Goal: Task Accomplishment & Management: Complete application form

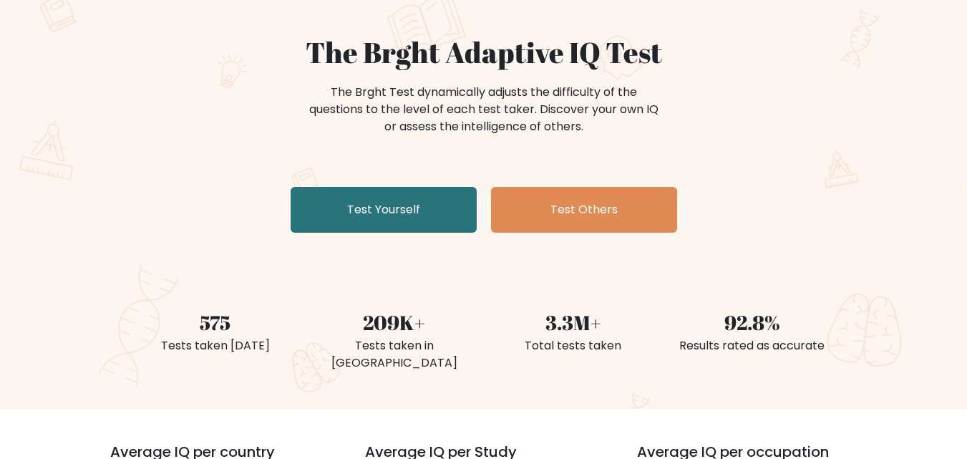
scroll to position [72, 0]
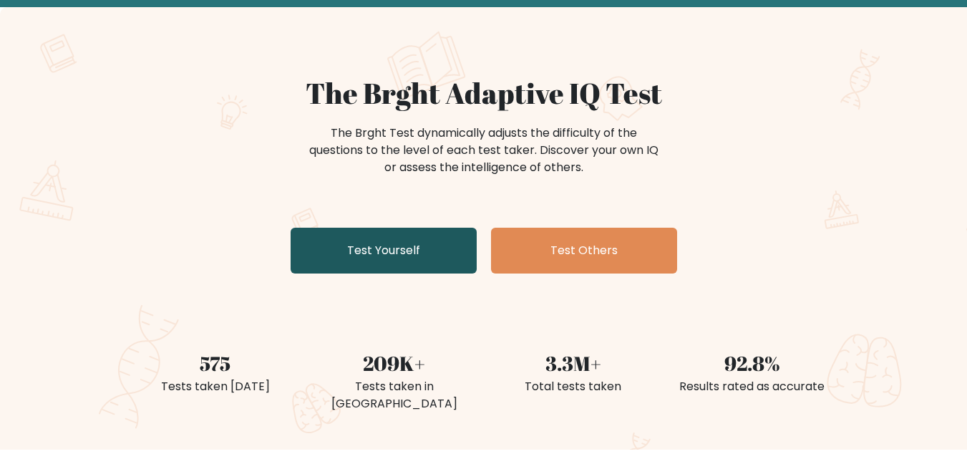
click at [404, 254] on link "Test Yourself" at bounding box center [384, 251] width 186 height 46
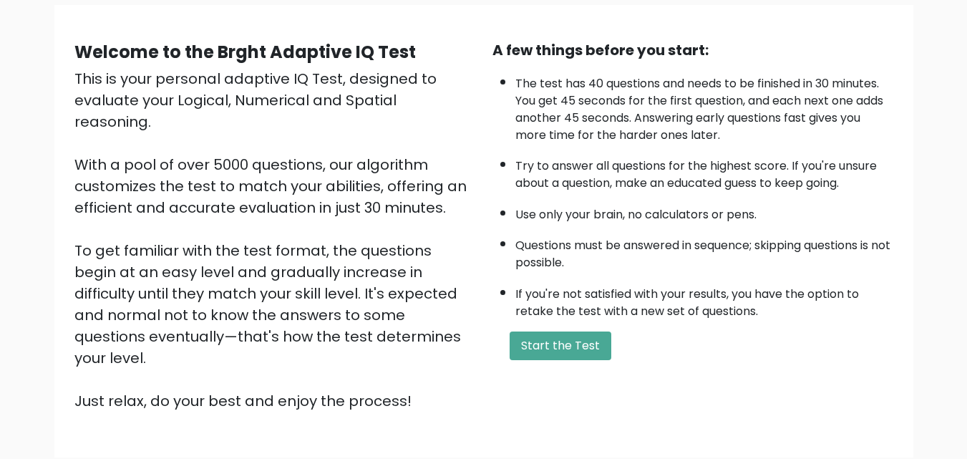
scroll to position [197, 0]
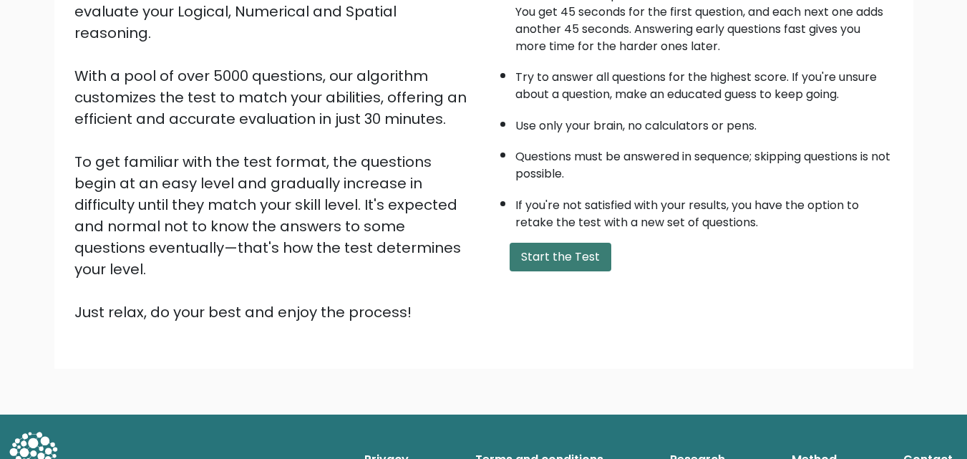
click at [561, 258] on button "Start the Test" at bounding box center [561, 257] width 102 height 29
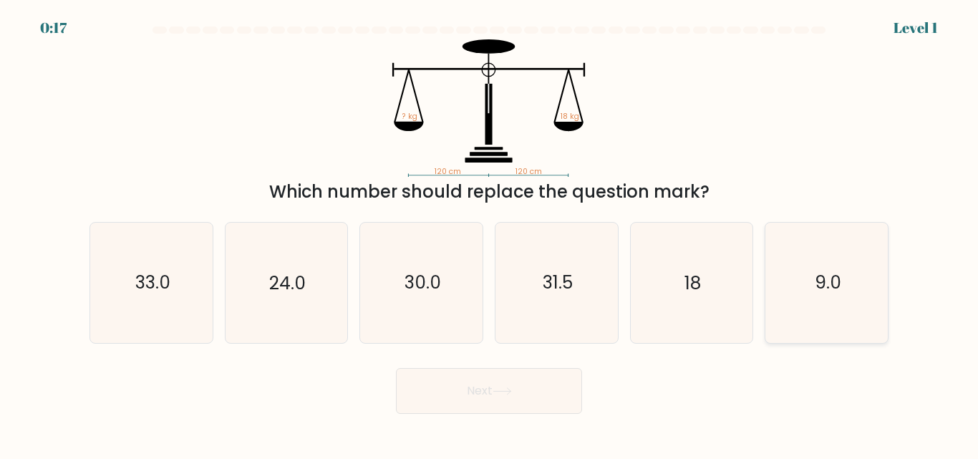
click at [847, 281] on icon "9.0" at bounding box center [827, 283] width 120 height 120
click at [490, 233] on input "f. 9.0" at bounding box center [489, 232] width 1 height 4
radio input "true"
click at [525, 387] on button "Next" at bounding box center [489, 391] width 186 height 46
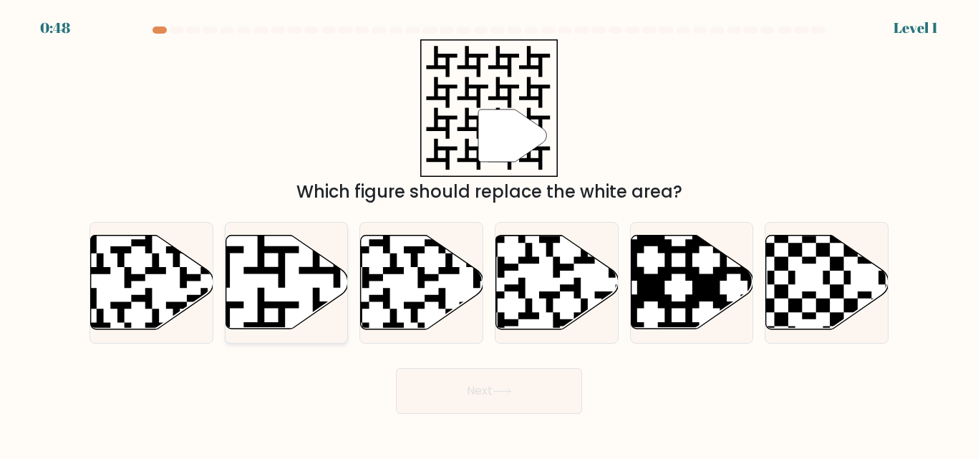
click at [266, 288] on icon at bounding box center [287, 283] width 122 height 94
click at [489, 233] on input "b." at bounding box center [489, 232] width 1 height 4
radio input "true"
click at [485, 392] on button "Next" at bounding box center [489, 391] width 186 height 46
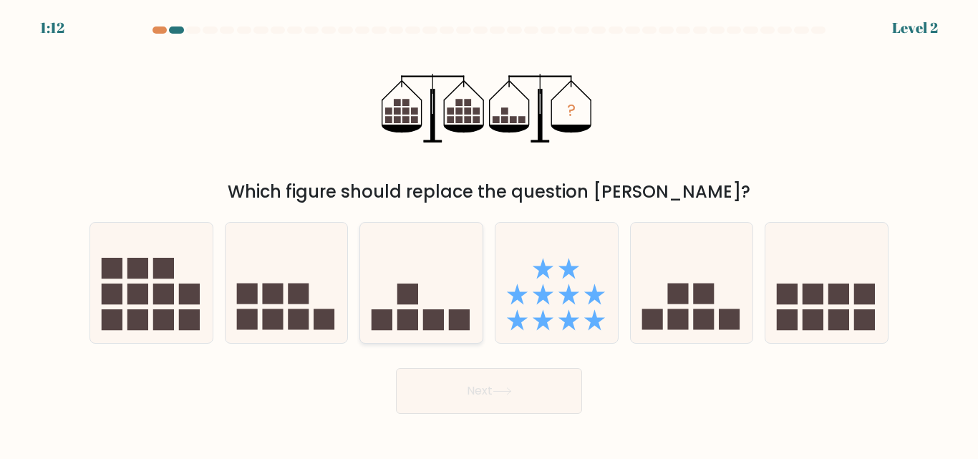
click at [420, 303] on icon at bounding box center [421, 282] width 122 height 101
click at [489, 233] on input "c." at bounding box center [489, 232] width 1 height 4
radio input "true"
click at [484, 385] on button "Next" at bounding box center [489, 391] width 186 height 46
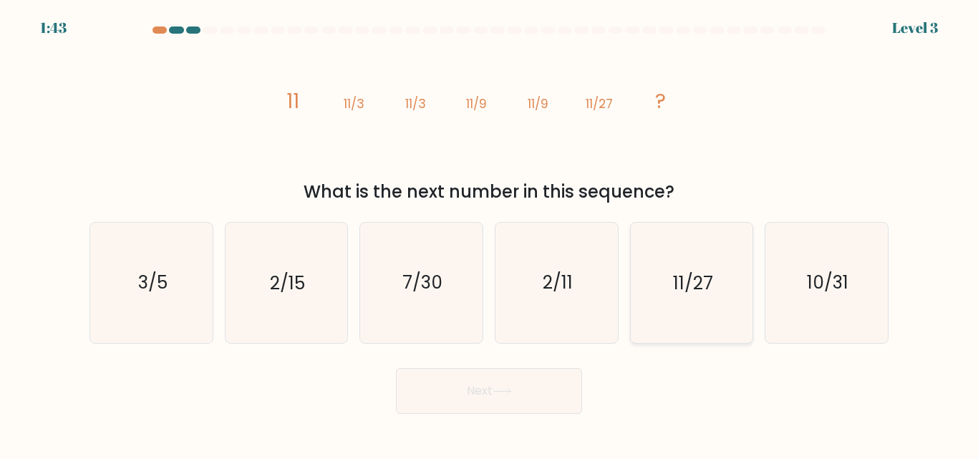
click at [687, 299] on icon "11/27" at bounding box center [692, 283] width 120 height 120
click at [490, 233] on input "e. 11/27" at bounding box center [489, 232] width 1 height 4
radio input "true"
click at [498, 375] on button "Next" at bounding box center [489, 391] width 186 height 46
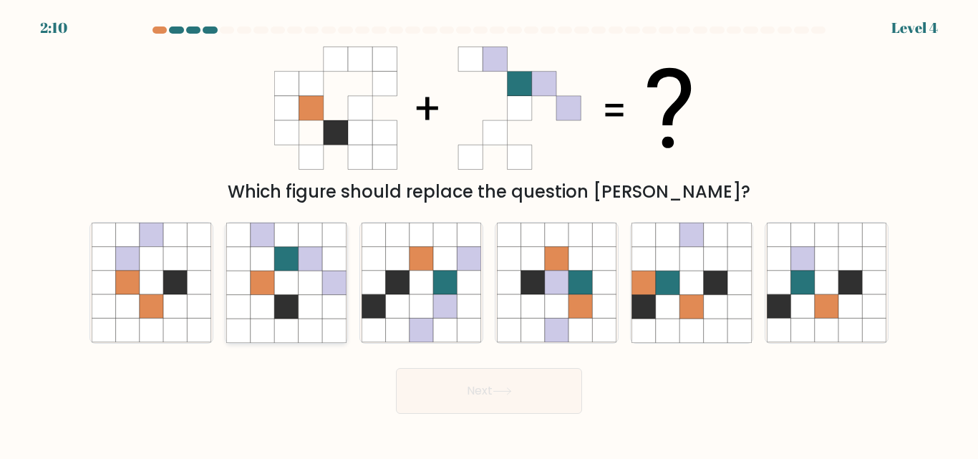
click at [317, 281] on icon at bounding box center [311, 283] width 24 height 24
click at [489, 233] on input "b." at bounding box center [489, 232] width 1 height 4
radio input "true"
click at [502, 412] on button "Next" at bounding box center [489, 391] width 186 height 46
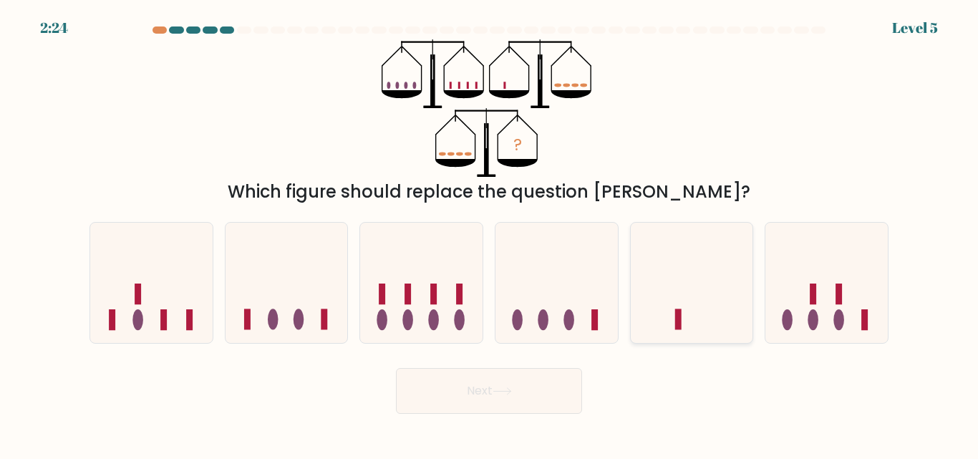
click at [667, 279] on icon at bounding box center [692, 282] width 122 height 101
click at [490, 233] on input "e." at bounding box center [489, 232] width 1 height 4
radio input "true"
click at [522, 391] on button "Next" at bounding box center [489, 391] width 186 height 46
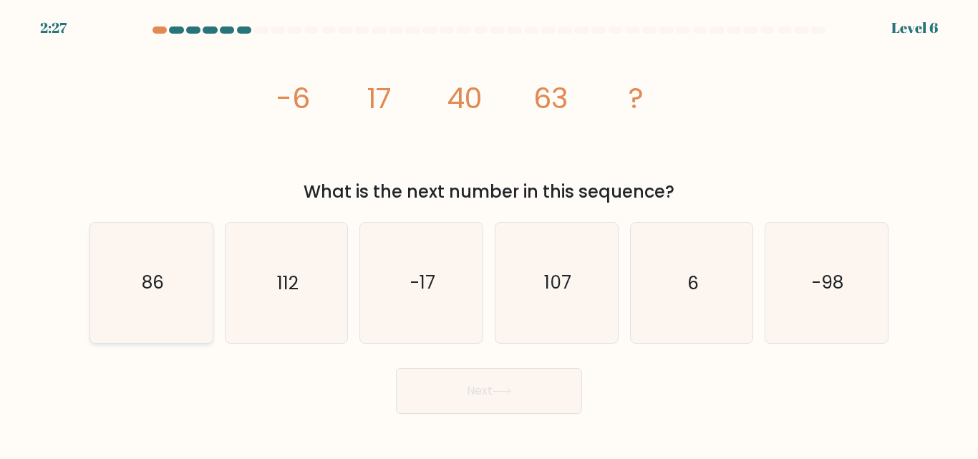
click at [176, 286] on icon "86" at bounding box center [152, 283] width 120 height 120
click at [489, 233] on input "a. 86" at bounding box center [489, 232] width 1 height 4
radio input "true"
click at [502, 386] on button "Next" at bounding box center [489, 391] width 186 height 46
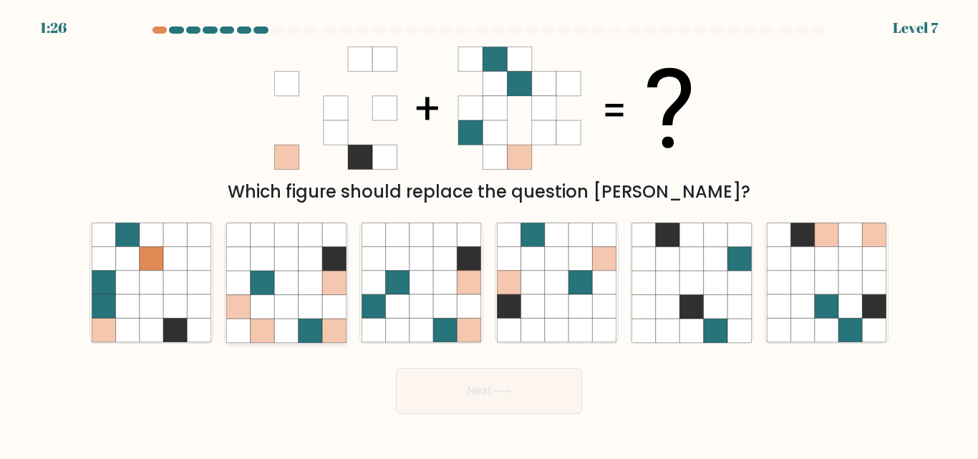
click at [281, 272] on icon at bounding box center [286, 283] width 24 height 24
click at [489, 233] on input "b." at bounding box center [489, 232] width 1 height 4
radio input "true"
click at [508, 395] on icon at bounding box center [502, 391] width 19 height 8
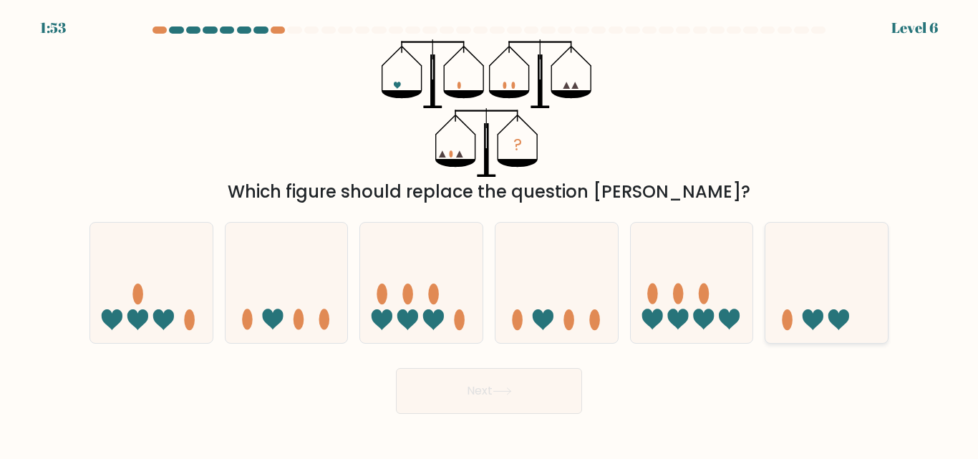
click at [798, 309] on icon at bounding box center [827, 282] width 122 height 101
click at [490, 233] on input "f." at bounding box center [489, 232] width 1 height 4
radio input "true"
click at [525, 395] on button "Next" at bounding box center [489, 391] width 186 height 46
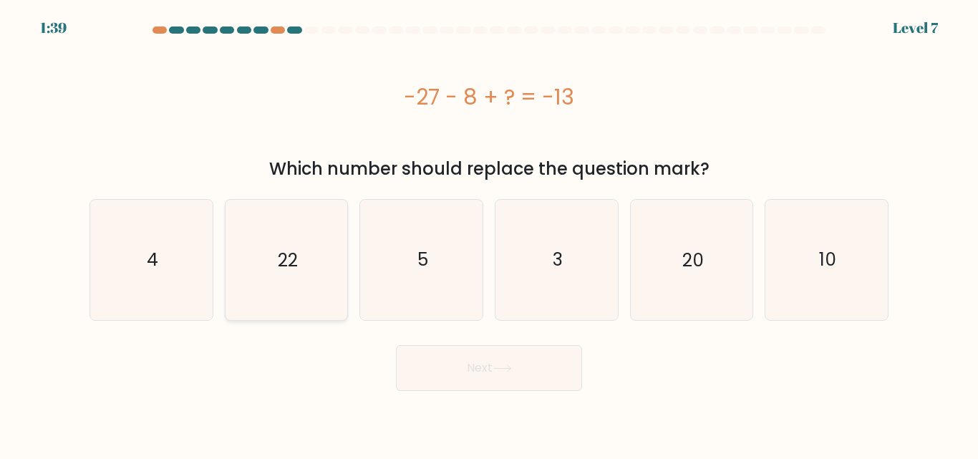
click at [319, 248] on icon "22" at bounding box center [286, 260] width 120 height 120
click at [489, 233] on input "b. 22" at bounding box center [489, 232] width 1 height 4
radio input "true"
click at [523, 369] on button "Next" at bounding box center [489, 368] width 186 height 46
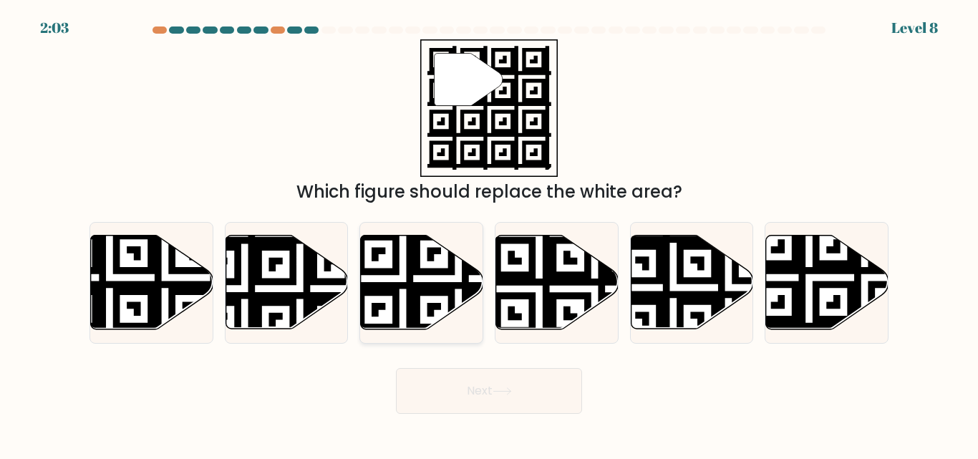
click at [400, 291] on icon at bounding box center [458, 334] width 222 height 222
click at [489, 233] on input "c." at bounding box center [489, 232] width 1 height 4
radio input "true"
click at [510, 388] on icon at bounding box center [502, 391] width 19 height 8
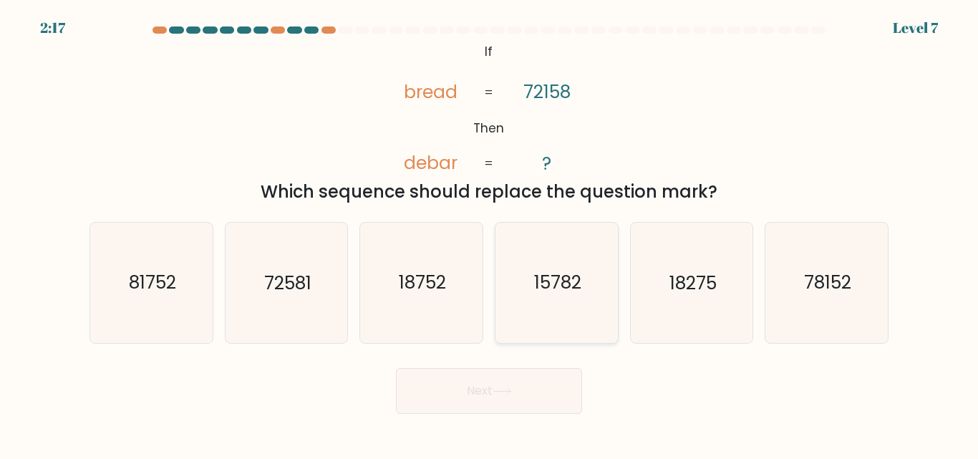
click at [538, 288] on text "15782" at bounding box center [557, 283] width 47 height 25
click at [490, 233] on input "d. 15782" at bounding box center [489, 232] width 1 height 4
radio input "true"
click at [512, 402] on button "Next" at bounding box center [489, 391] width 186 height 46
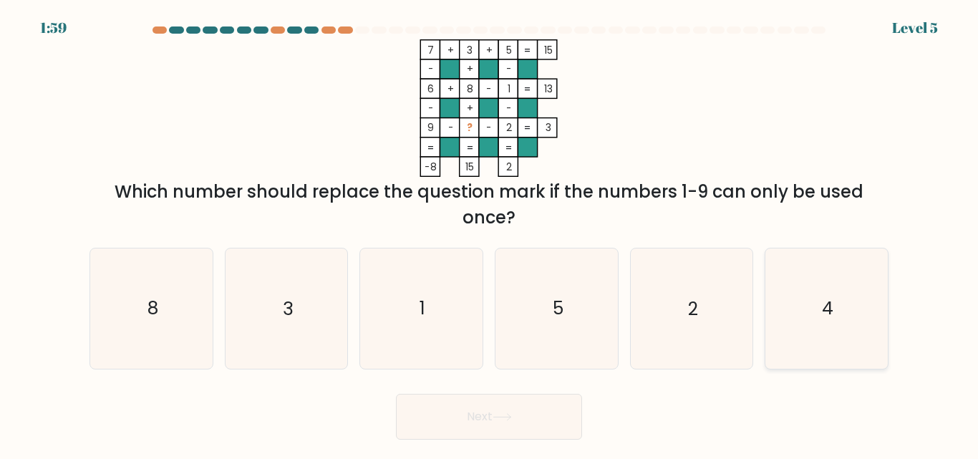
click at [845, 309] on icon "4" at bounding box center [827, 308] width 120 height 120
click at [490, 233] on input "f. 4" at bounding box center [489, 232] width 1 height 4
radio input "true"
click at [489, 427] on button "Next" at bounding box center [489, 417] width 186 height 46
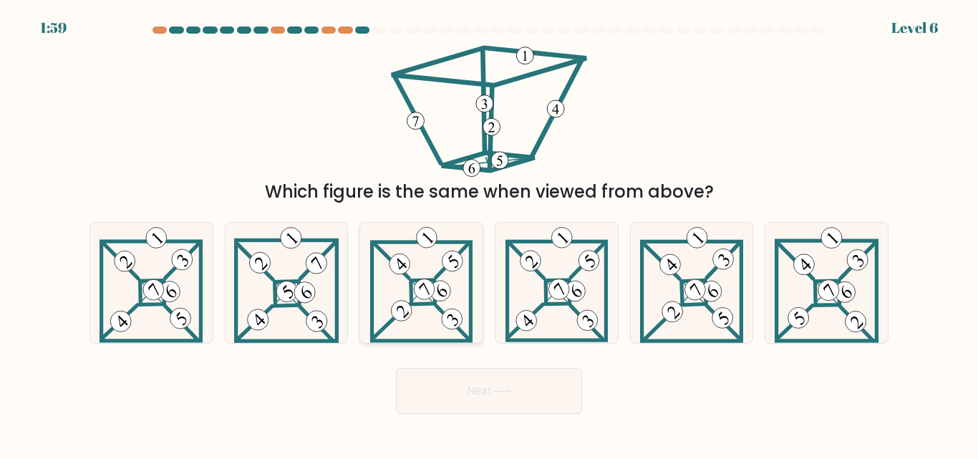
click at [423, 303] on 278 at bounding box center [423, 292] width 24 height 24
click at [489, 233] on input "c." at bounding box center [489, 232] width 1 height 4
radio input "true"
click at [519, 404] on button "Next" at bounding box center [489, 391] width 186 height 46
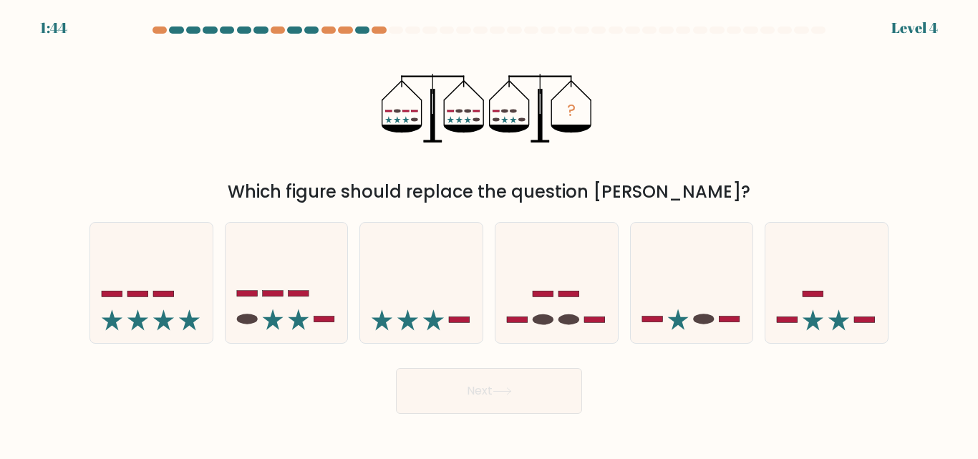
click at [500, 390] on icon at bounding box center [502, 391] width 19 height 8
click at [705, 401] on div "Next" at bounding box center [489, 387] width 816 height 53
click at [306, 317] on icon at bounding box center [287, 282] width 122 height 101
click at [489, 233] on input "b." at bounding box center [489, 232] width 1 height 4
radio input "true"
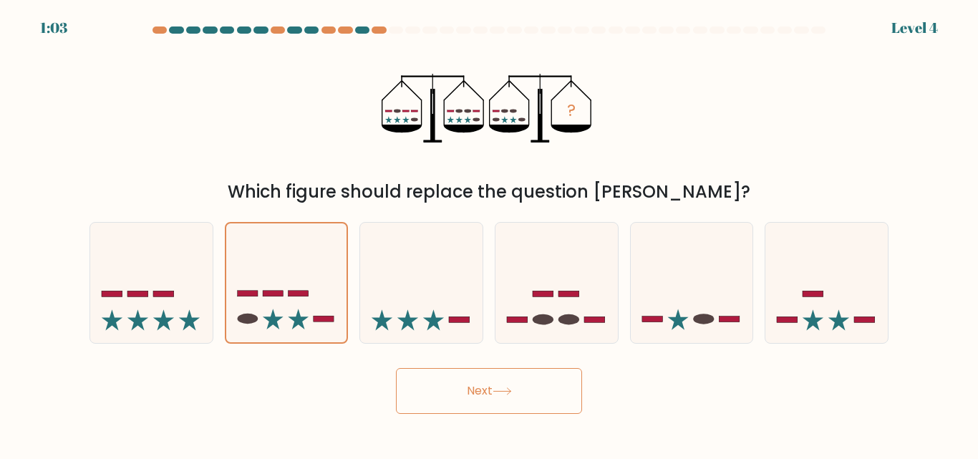
click at [490, 395] on button "Next" at bounding box center [489, 391] width 186 height 46
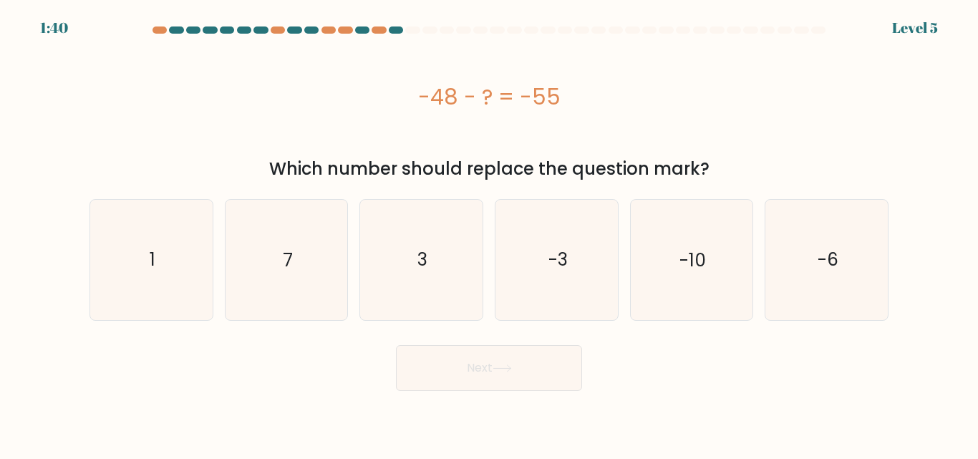
click at [425, 152] on div "-48 - ? = -55" at bounding box center [489, 96] width 799 height 115
click at [291, 263] on text "7" at bounding box center [288, 259] width 10 height 25
click at [489, 233] on input "b. 7" at bounding box center [489, 232] width 1 height 4
radio input "true"
click at [496, 358] on button "Next" at bounding box center [489, 368] width 186 height 46
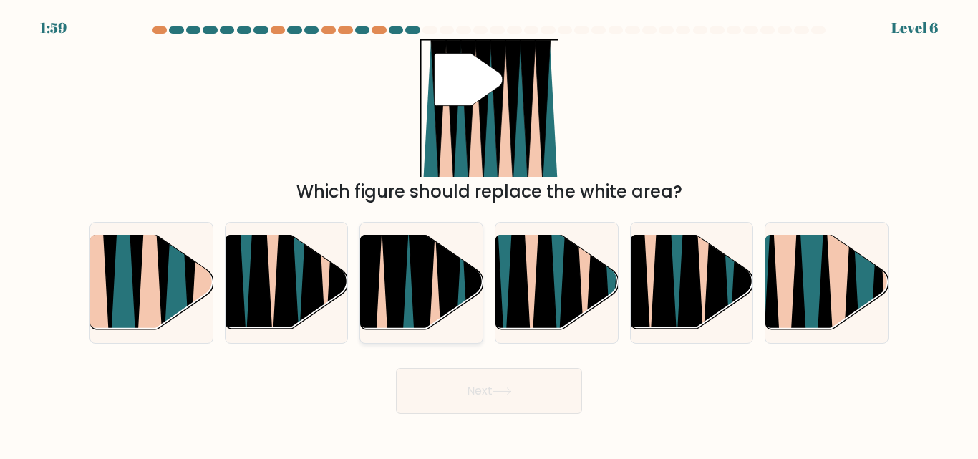
click at [405, 304] on icon at bounding box center [396, 334] width 28 height 245
click at [489, 233] on input "c." at bounding box center [489, 232] width 1 height 4
radio input "true"
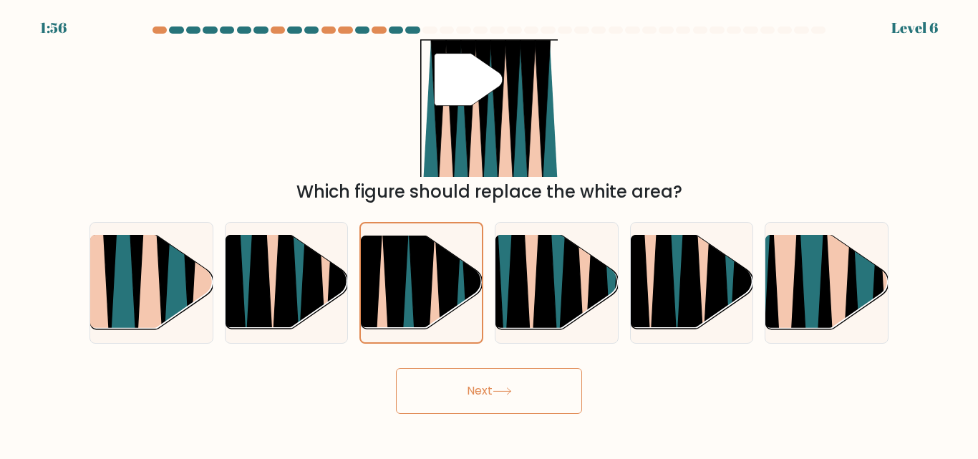
click at [478, 405] on button "Next" at bounding box center [489, 391] width 186 height 46
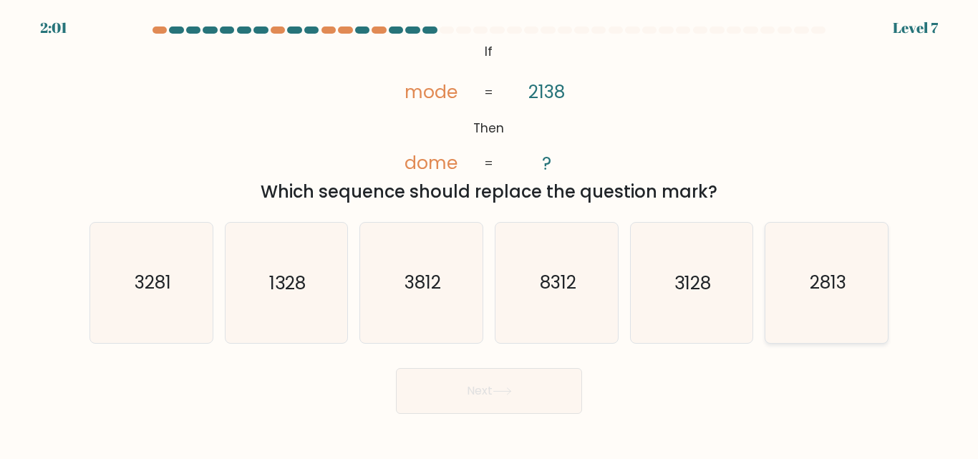
click at [799, 304] on icon "2813" at bounding box center [827, 283] width 120 height 120
click at [490, 233] on input "f. 2813" at bounding box center [489, 232] width 1 height 4
radio input "true"
drag, startPoint x: 250, startPoint y: 280, endPoint x: 342, endPoint y: 323, distance: 101.9
click at [254, 282] on icon "1328" at bounding box center [286, 283] width 120 height 120
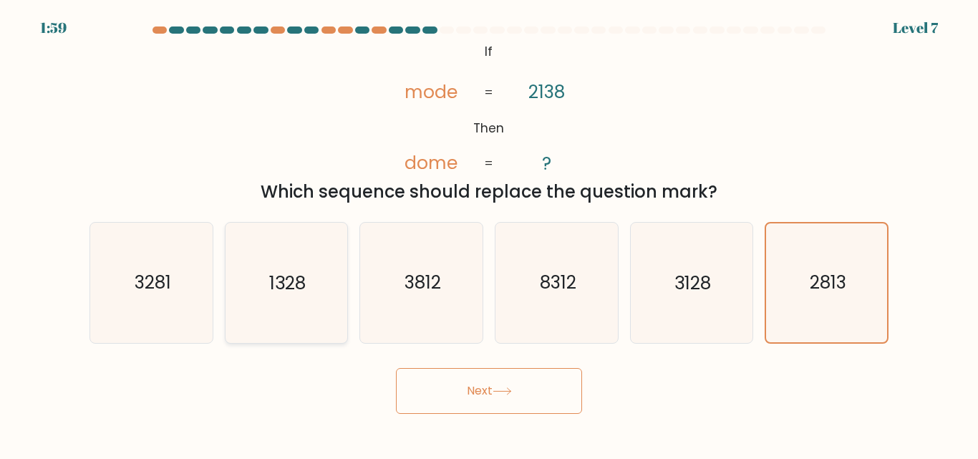
click at [489, 233] on input "b. 1328" at bounding box center [489, 232] width 1 height 4
radio input "true"
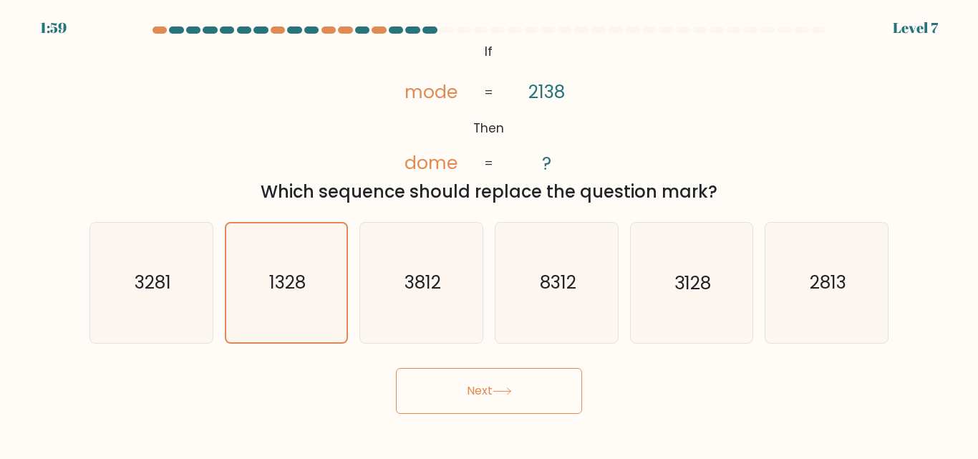
click at [478, 396] on button "Next" at bounding box center [489, 391] width 186 height 46
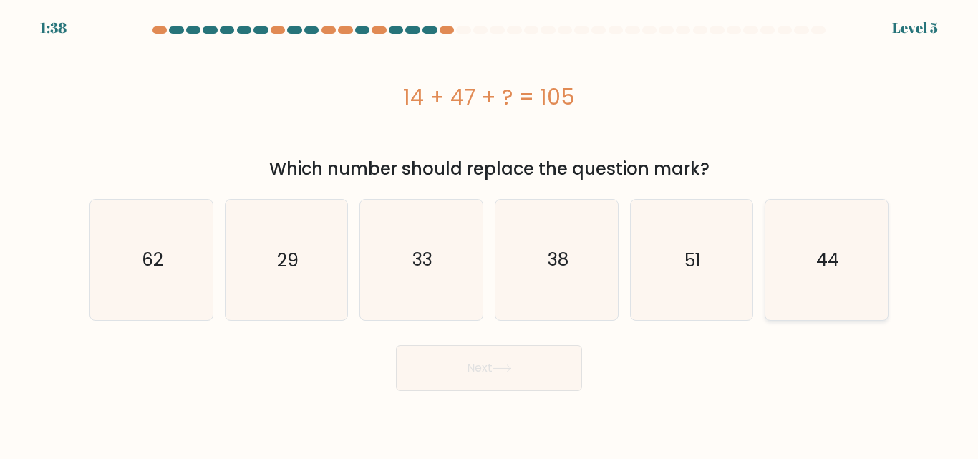
click at [804, 315] on icon "44" at bounding box center [827, 260] width 120 height 120
click at [490, 233] on input "f. 44" at bounding box center [489, 232] width 1 height 4
radio input "true"
click at [529, 372] on button "Next" at bounding box center [489, 368] width 186 height 46
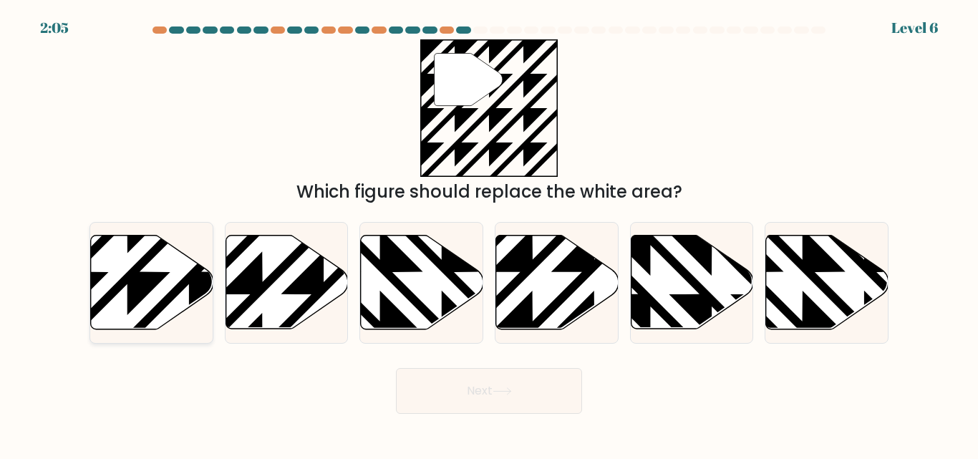
click at [178, 285] on icon at bounding box center [189, 334] width 246 height 246
click at [489, 233] on input "a." at bounding box center [489, 232] width 1 height 4
radio input "true"
click at [481, 382] on button "Next" at bounding box center [489, 391] width 186 height 46
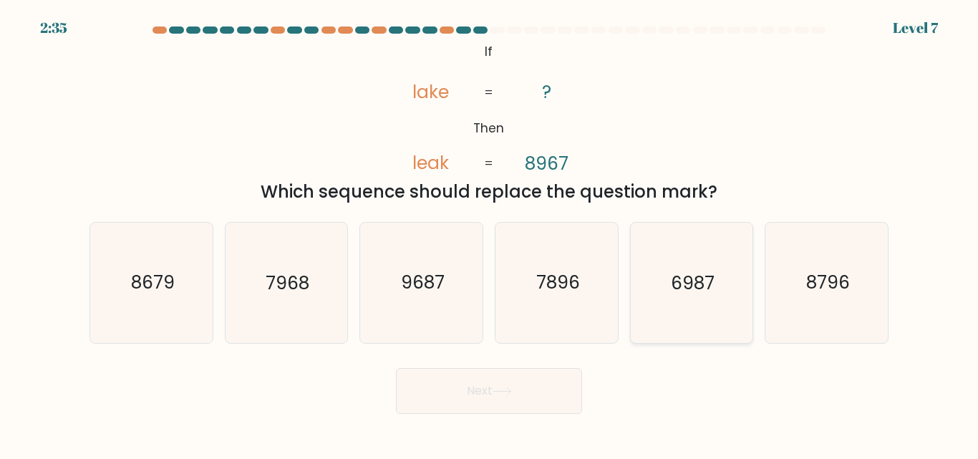
click at [665, 300] on icon "6987" at bounding box center [692, 283] width 120 height 120
click at [490, 233] on input "e. 6987" at bounding box center [489, 232] width 1 height 4
radio input "true"
click at [518, 393] on button "Next" at bounding box center [489, 391] width 186 height 46
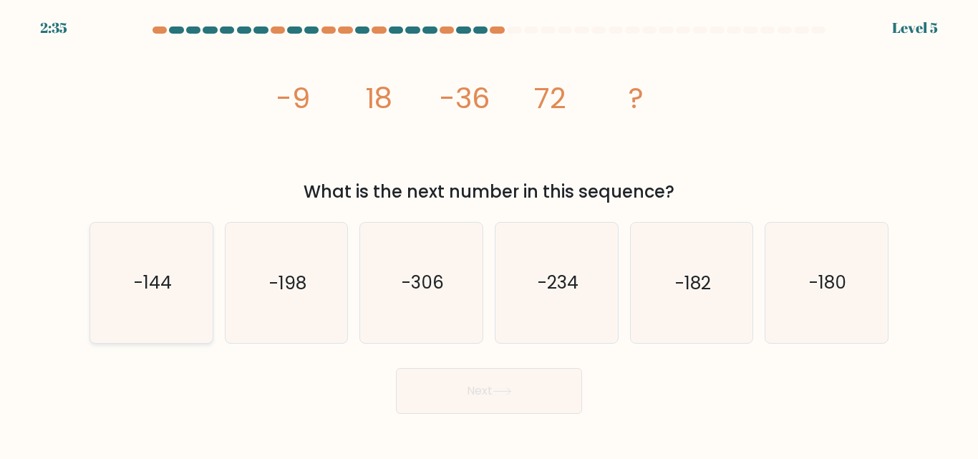
click at [148, 312] on icon "-144" at bounding box center [152, 283] width 120 height 120
click at [489, 233] on input "a. -144" at bounding box center [489, 232] width 1 height 4
radio input "true"
click at [525, 392] on button "Next" at bounding box center [489, 391] width 186 height 46
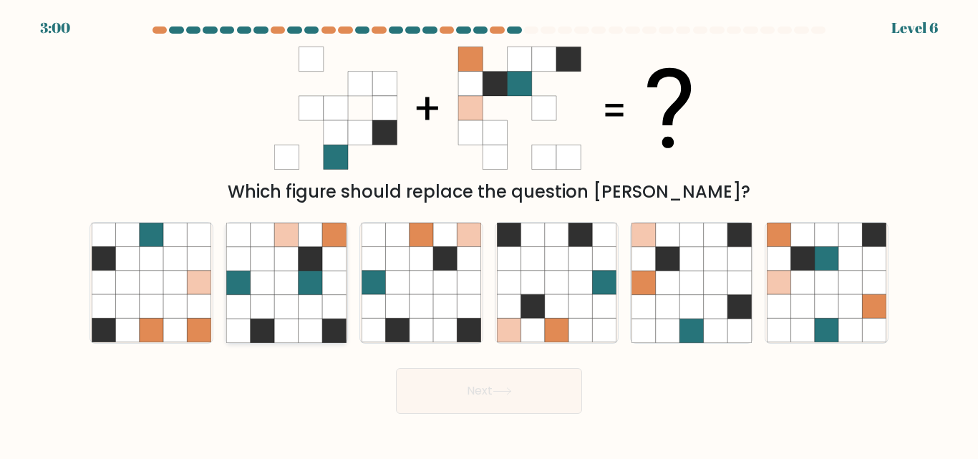
click at [274, 313] on icon at bounding box center [263, 307] width 24 height 24
click at [489, 233] on input "b." at bounding box center [489, 232] width 1 height 4
radio input "true"
click at [488, 386] on button "Next" at bounding box center [489, 391] width 186 height 46
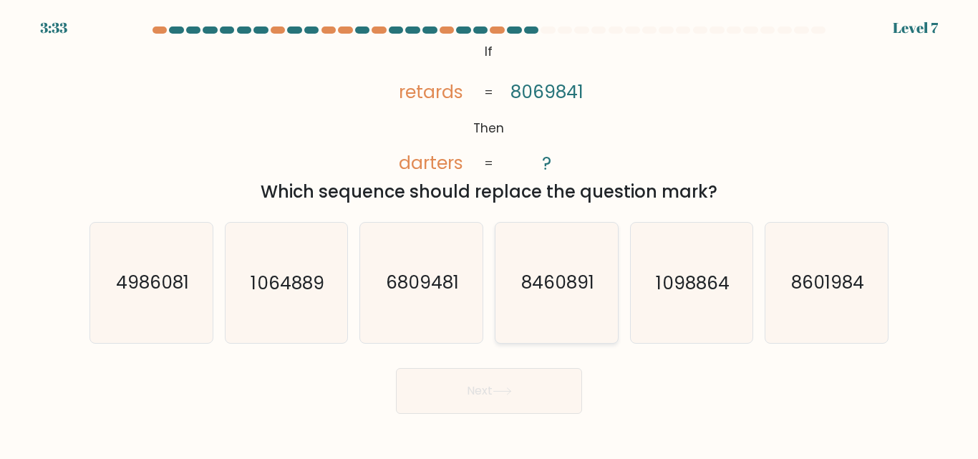
click at [568, 292] on text "8460891" at bounding box center [557, 283] width 73 height 25
click at [490, 233] on input "d. 8460891" at bounding box center [489, 232] width 1 height 4
radio input "true"
click at [533, 392] on button "Next" at bounding box center [489, 391] width 186 height 46
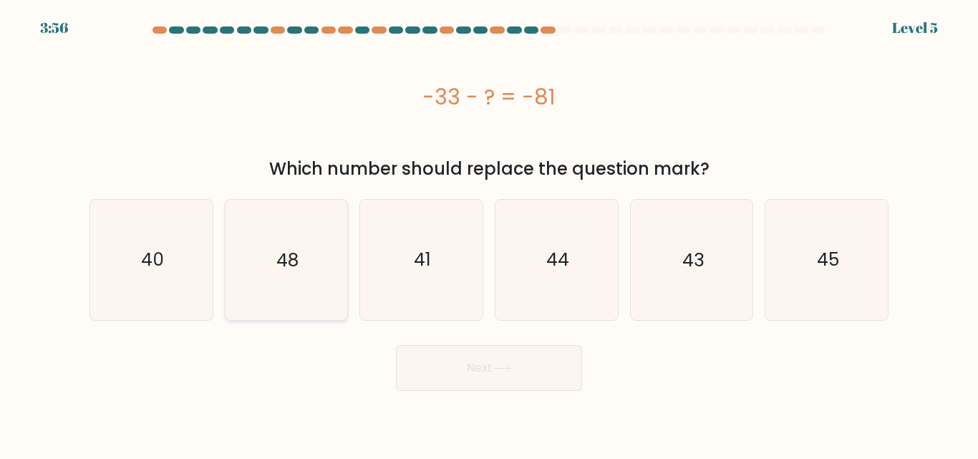
click at [273, 278] on icon "48" at bounding box center [286, 260] width 120 height 120
click at [489, 233] on input "b. 48" at bounding box center [489, 232] width 1 height 4
radio input "true"
drag, startPoint x: 515, startPoint y: 387, endPoint x: 512, endPoint y: 370, distance: 16.7
click at [514, 377] on button "Next" at bounding box center [489, 368] width 186 height 46
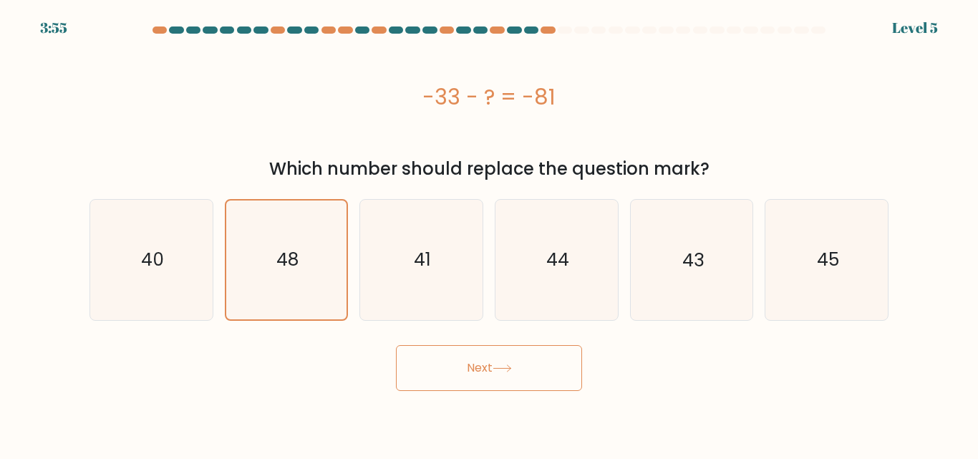
click at [512, 369] on icon at bounding box center [502, 369] width 19 height 8
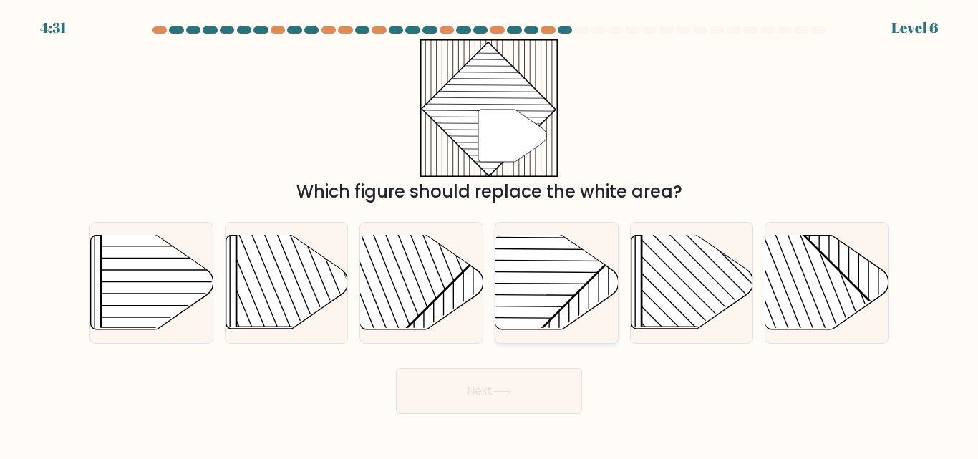
click at [556, 292] on rect at bounding box center [515, 235] width 240 height 240
click at [490, 233] on input "d." at bounding box center [489, 232] width 1 height 4
radio input "true"
click at [517, 395] on button "Next" at bounding box center [489, 391] width 186 height 46
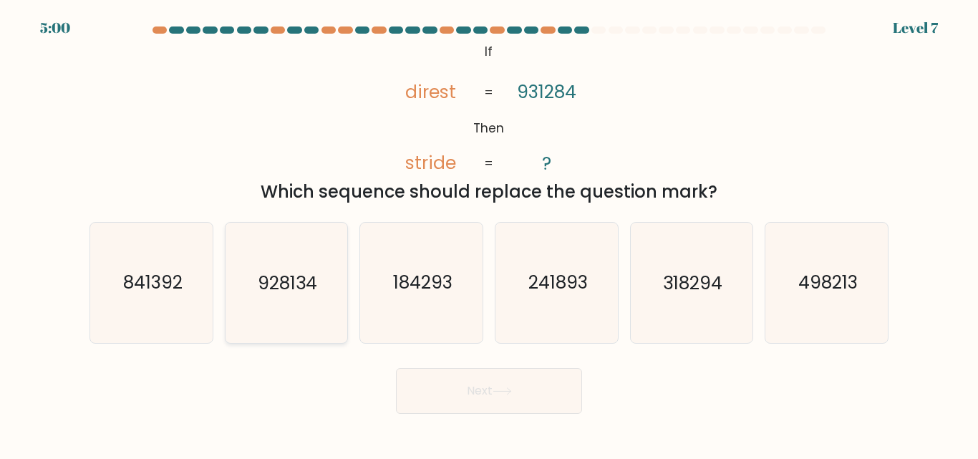
click at [291, 286] on text "928134" at bounding box center [287, 283] width 59 height 25
click at [489, 233] on input "b. 928134" at bounding box center [489, 232] width 1 height 4
radio input "true"
click at [481, 389] on button "Next" at bounding box center [489, 391] width 186 height 46
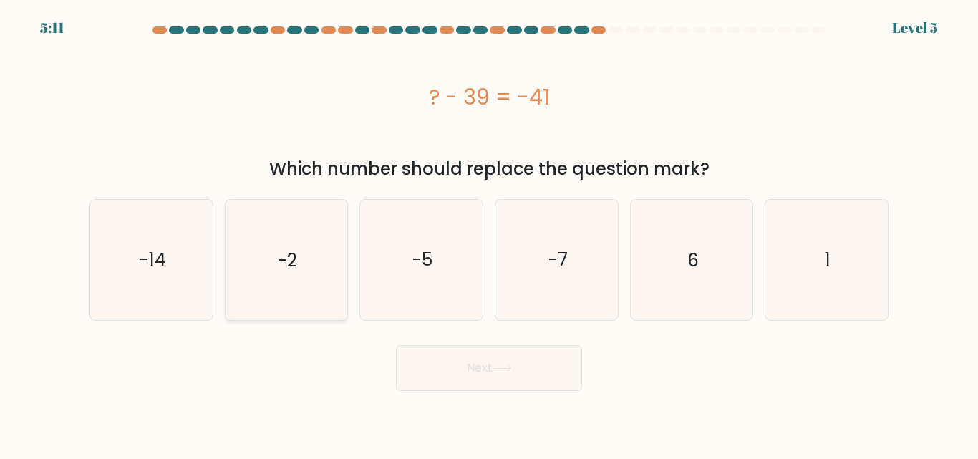
click at [262, 262] on icon "-2" at bounding box center [286, 260] width 120 height 120
click at [489, 233] on input "b. -2" at bounding box center [489, 232] width 1 height 4
radio input "true"
click at [539, 344] on div "Next" at bounding box center [489, 364] width 816 height 53
click at [538, 373] on button "Next" at bounding box center [489, 368] width 186 height 46
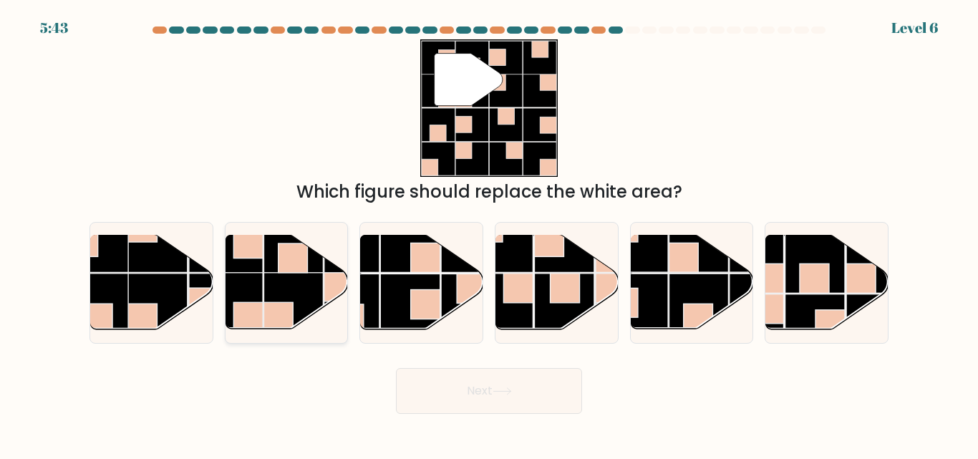
click at [271, 274] on rect at bounding box center [293, 302] width 59 height 59
click at [489, 233] on input "b." at bounding box center [489, 232] width 1 height 4
radio input "true"
click at [490, 386] on button "Next" at bounding box center [489, 391] width 186 height 46
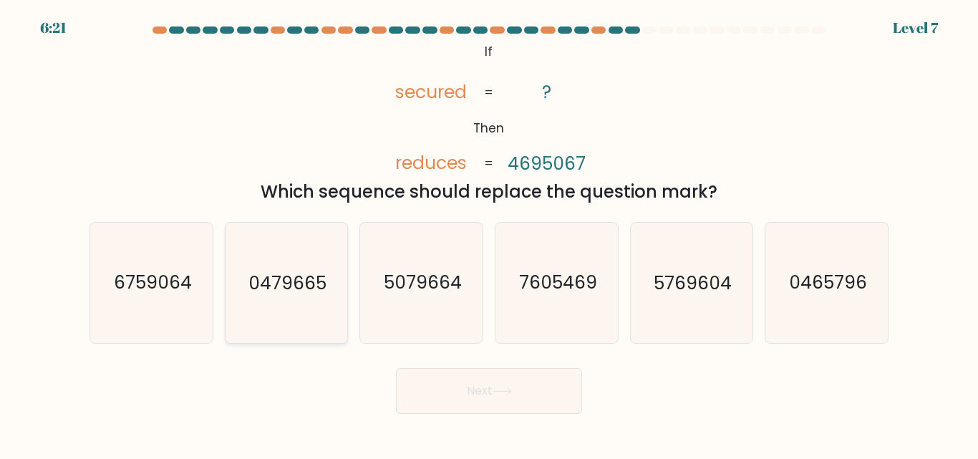
click at [313, 299] on icon "0479665" at bounding box center [286, 283] width 120 height 120
click at [489, 233] on input "b. 0479665" at bounding box center [489, 232] width 1 height 4
radio input "true"
click at [479, 379] on button "Next" at bounding box center [489, 391] width 186 height 46
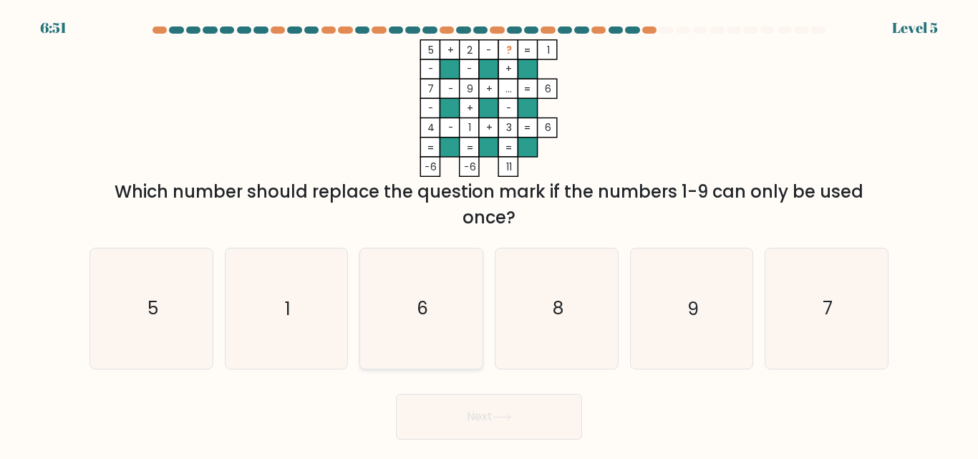
click at [423, 298] on text "6" at bounding box center [422, 308] width 11 height 25
click at [489, 233] on input "c. 6" at bounding box center [489, 232] width 1 height 4
radio input "true"
click at [494, 426] on button "Next" at bounding box center [489, 417] width 186 height 46
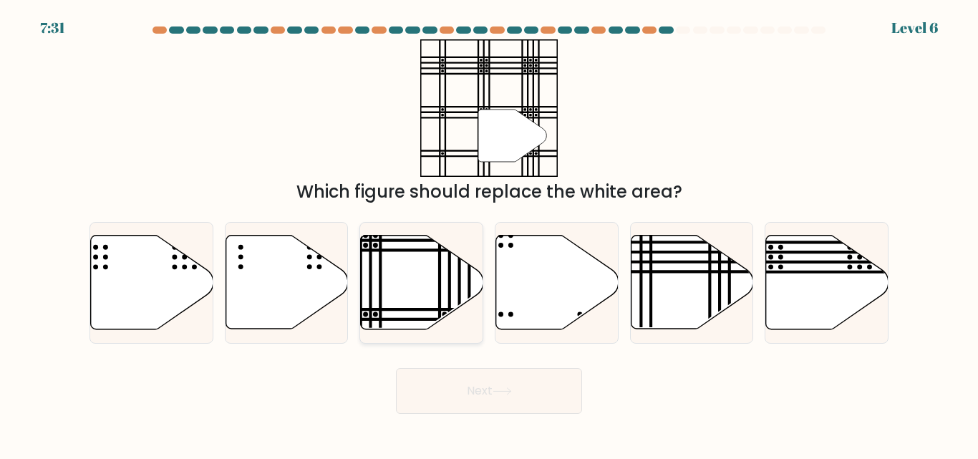
click at [412, 292] on icon at bounding box center [422, 283] width 122 height 94
click at [489, 233] on input "c." at bounding box center [489, 232] width 1 height 4
radio input "true"
drag, startPoint x: 412, startPoint y: 292, endPoint x: 405, endPoint y: 306, distance: 15.1
click at [405, 304] on icon at bounding box center [422, 282] width 121 height 92
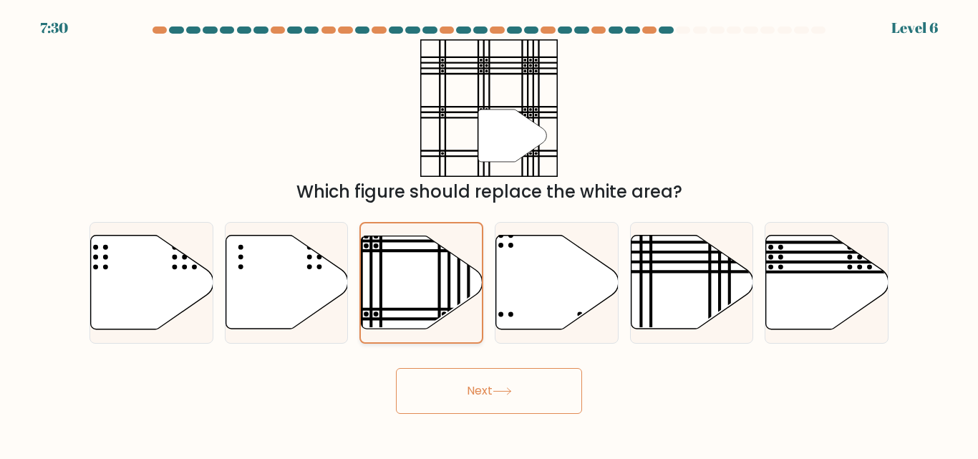
click at [489, 233] on input "c." at bounding box center [489, 232] width 1 height 4
click at [488, 394] on button "Next" at bounding box center [489, 391] width 186 height 46
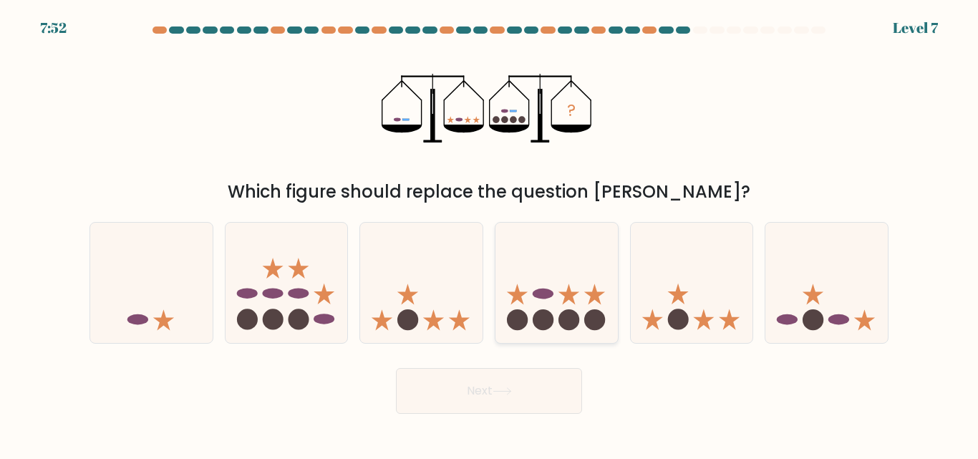
click at [553, 317] on circle at bounding box center [543, 319] width 21 height 21
click at [490, 233] on input "d." at bounding box center [489, 232] width 1 height 4
radio input "true"
click at [518, 392] on button "Next" at bounding box center [489, 391] width 186 height 46
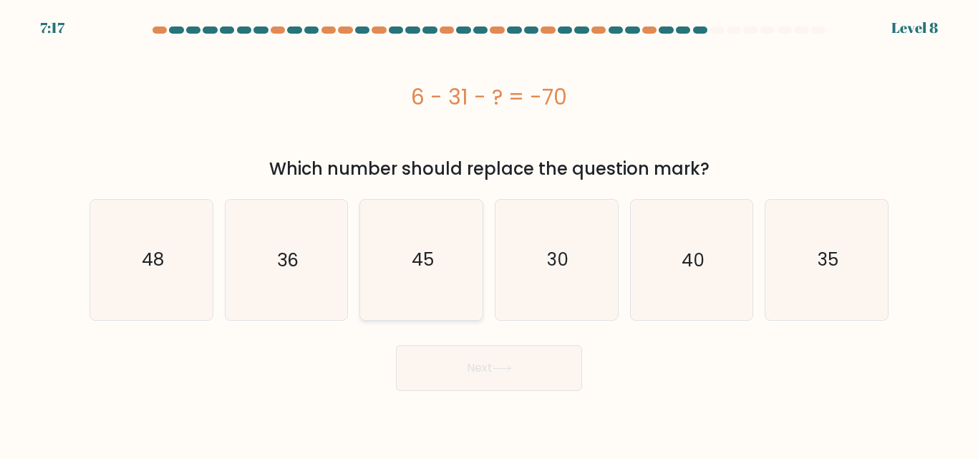
click at [429, 270] on text "45" at bounding box center [423, 259] width 22 height 25
click at [489, 233] on input "c. 45" at bounding box center [489, 232] width 1 height 4
radio input "true"
click at [496, 375] on button "Next" at bounding box center [489, 368] width 186 height 46
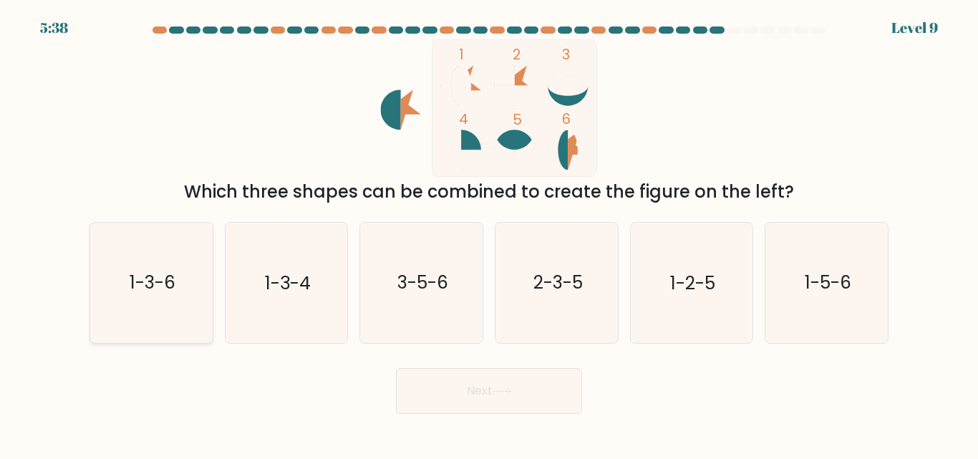
click at [150, 297] on icon "1-3-6" at bounding box center [152, 283] width 120 height 120
click at [489, 233] on input "a. 1-3-6" at bounding box center [489, 232] width 1 height 4
radio input "true"
click at [498, 392] on icon at bounding box center [502, 391] width 19 height 8
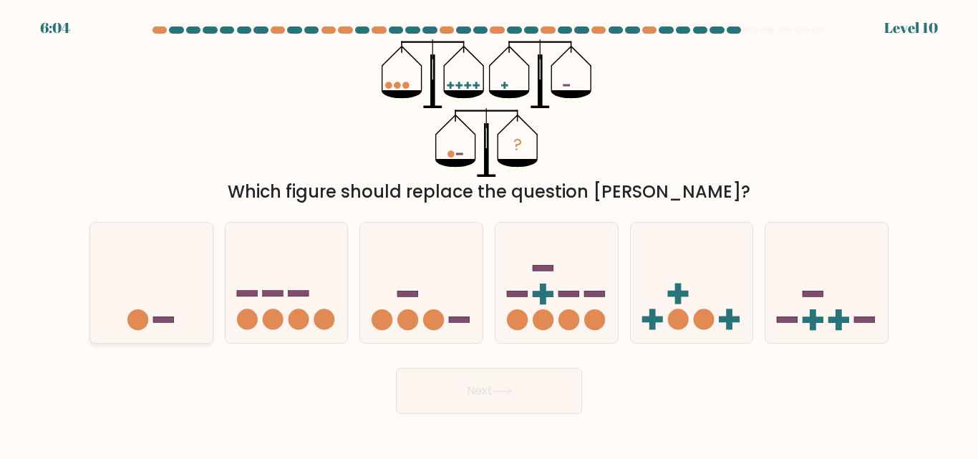
click at [160, 296] on icon at bounding box center [151, 282] width 122 height 101
click at [489, 233] on input "a." at bounding box center [489, 232] width 1 height 4
radio input "true"
click at [496, 394] on icon at bounding box center [502, 391] width 19 height 8
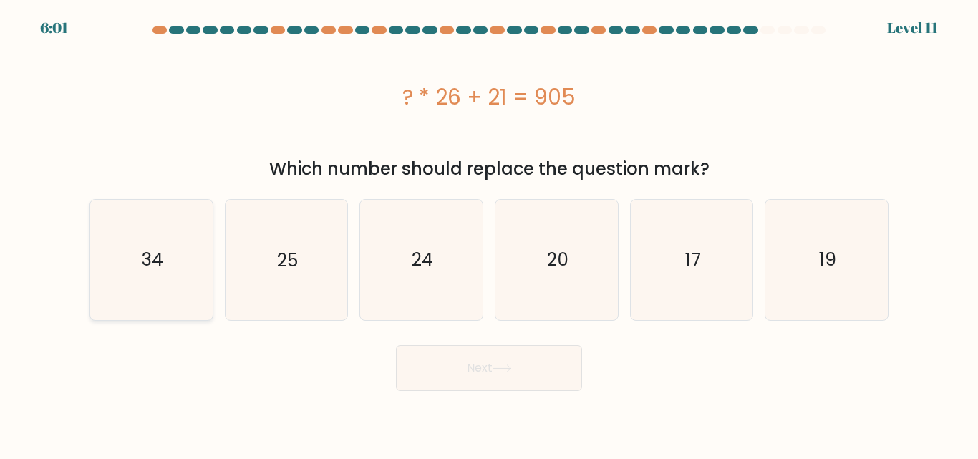
click at [145, 260] on text "34" at bounding box center [152, 259] width 21 height 25
click at [489, 233] on input "a. 34" at bounding box center [489, 232] width 1 height 4
radio input "true"
click at [513, 361] on button "Next" at bounding box center [489, 368] width 186 height 46
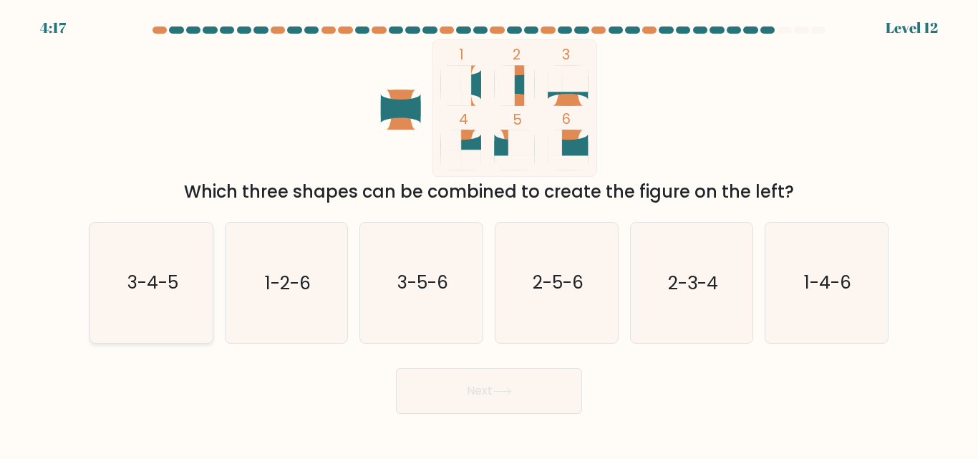
click at [166, 315] on icon "3-4-5" at bounding box center [152, 283] width 120 height 120
click at [489, 233] on input "a. 3-4-5" at bounding box center [489, 232] width 1 height 4
radio input "true"
click at [498, 392] on icon at bounding box center [502, 391] width 19 height 8
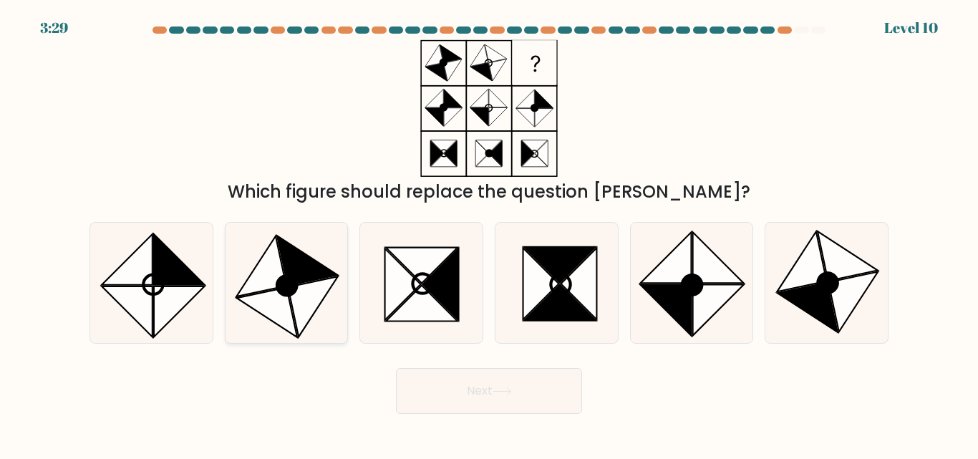
click at [314, 284] on icon at bounding box center [312, 306] width 49 height 60
click at [489, 233] on input "b." at bounding box center [489, 232] width 1 height 4
radio input "true"
click at [486, 395] on button "Next" at bounding box center [489, 391] width 186 height 46
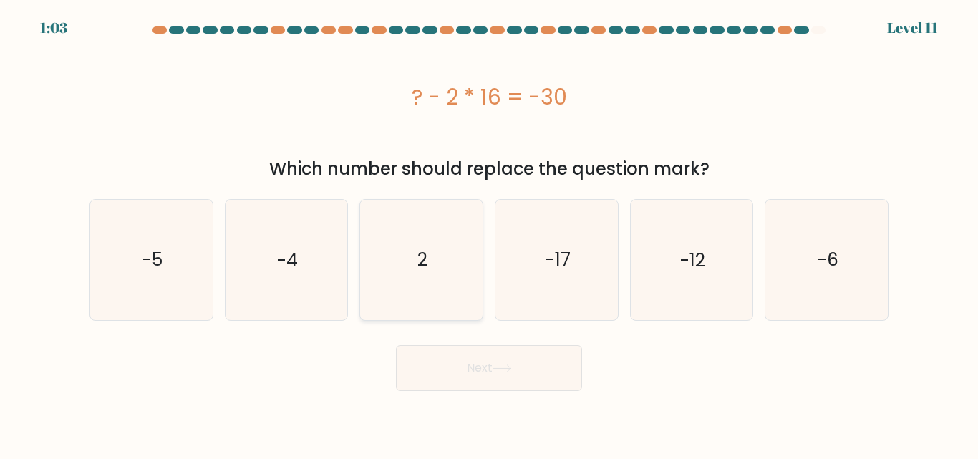
click at [438, 264] on icon "2" at bounding box center [422, 260] width 120 height 120
click at [489, 233] on input "c. 2" at bounding box center [489, 232] width 1 height 4
radio input "true"
click at [473, 373] on button "Next" at bounding box center [489, 368] width 186 height 46
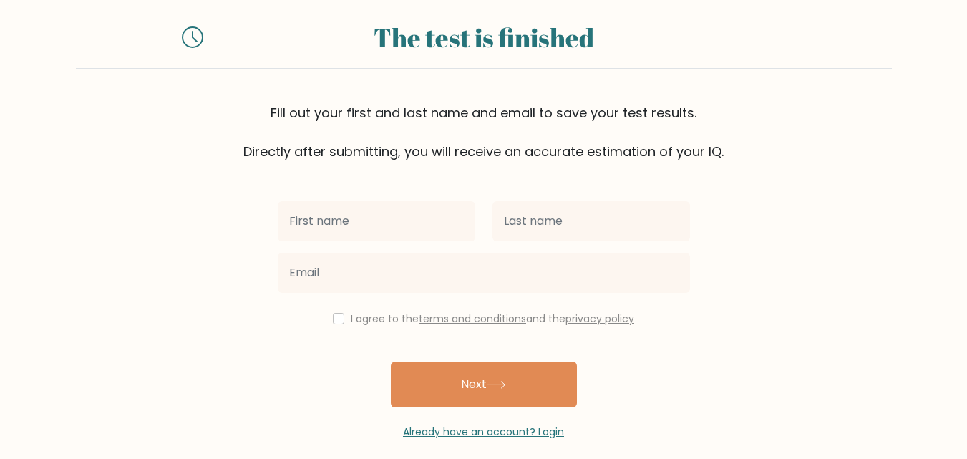
scroll to position [44, 0]
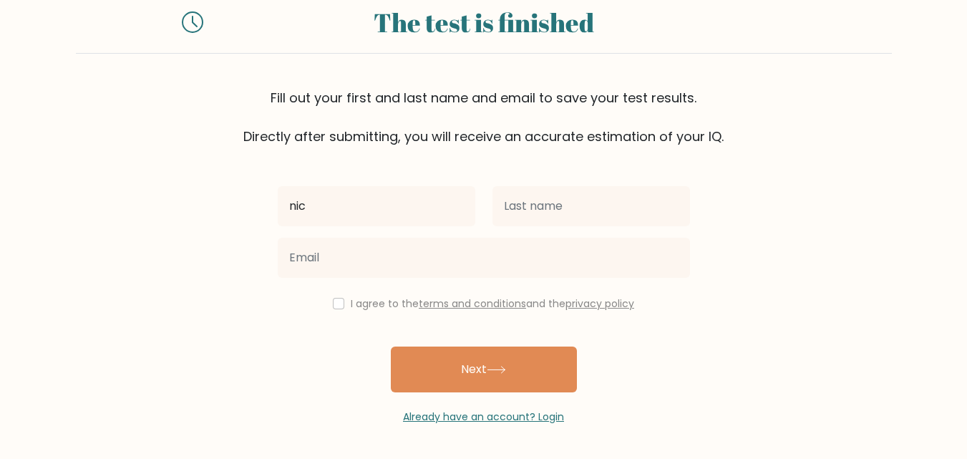
type input "nic"
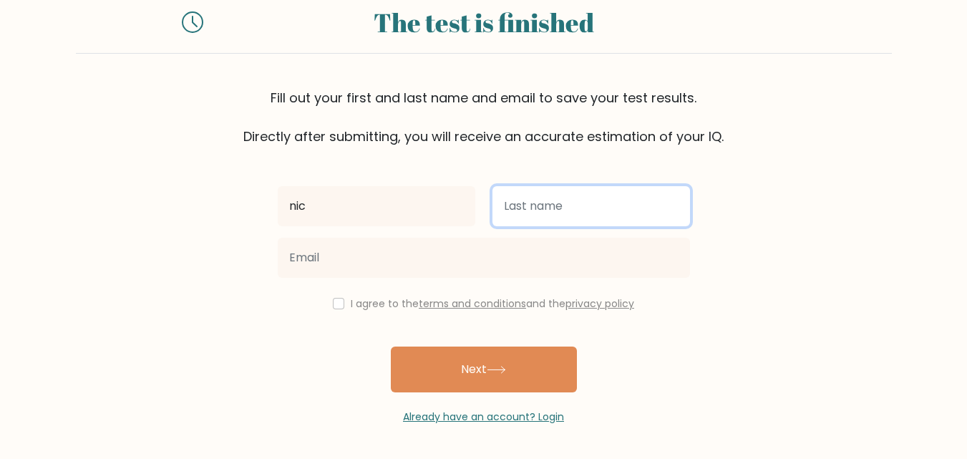
click at [518, 217] on input "text" at bounding box center [592, 206] width 198 height 40
type input "nic"
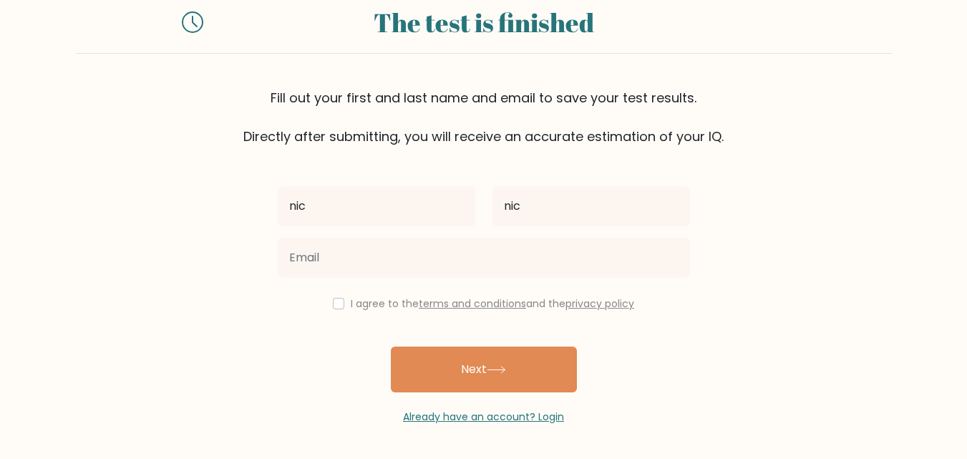
click at [342, 307] on div "I agree to the terms and conditions and the privacy policy" at bounding box center [484, 303] width 430 height 17
click at [336, 307] on input "checkbox" at bounding box center [338, 303] width 11 height 11
checkbox input "true"
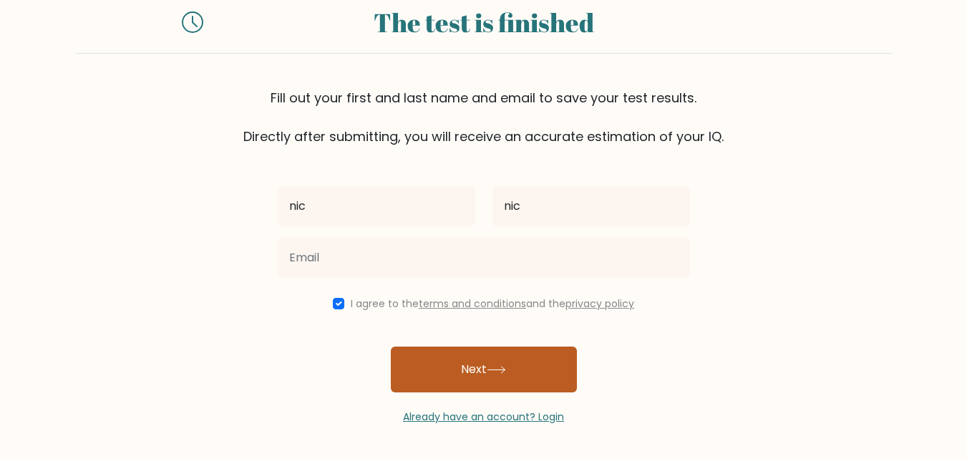
click at [499, 386] on button "Next" at bounding box center [484, 370] width 186 height 46
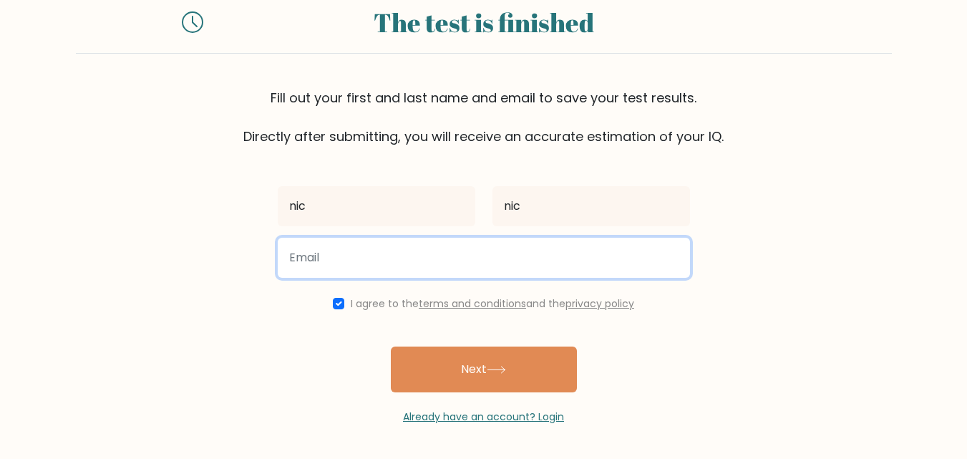
click at [354, 260] on input "email" at bounding box center [484, 258] width 412 height 40
type input "nicolezsayde@gmail.com"
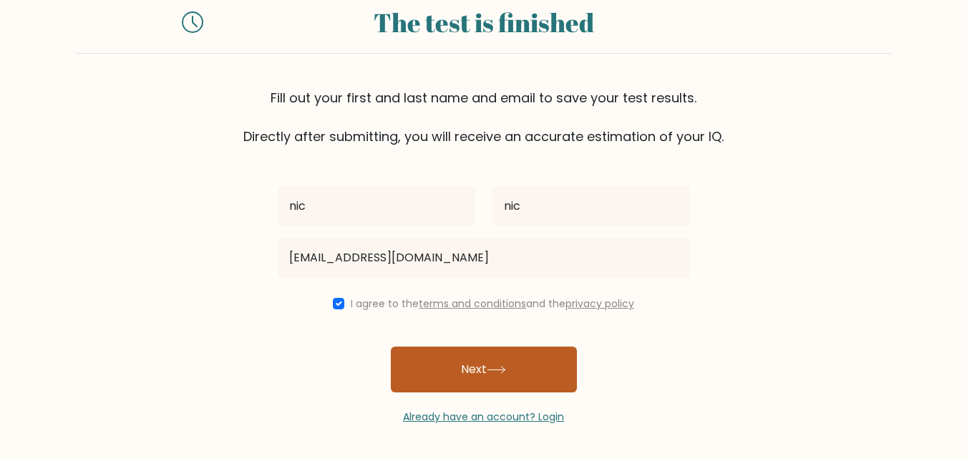
click at [526, 367] on button "Next" at bounding box center [484, 370] width 186 height 46
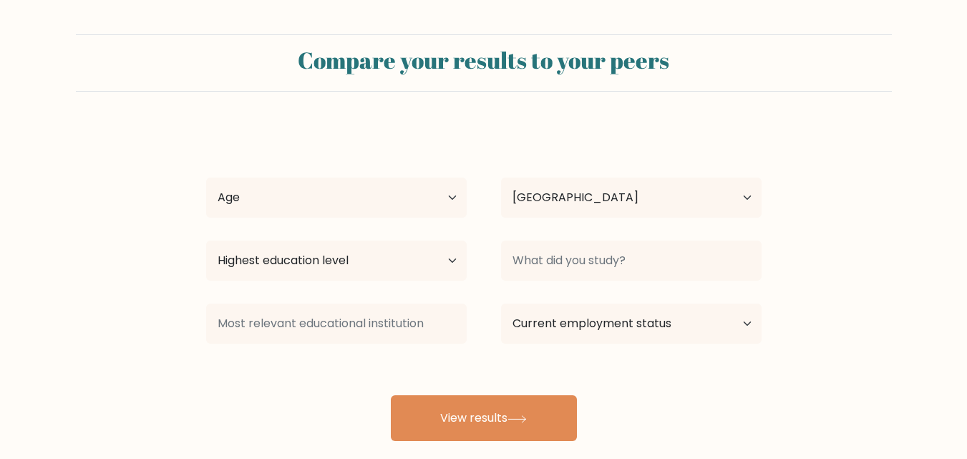
select select "PH"
click at [399, 190] on select "Age Under 18 years old 18-24 years old 25-34 years old 35-44 years old 45-54 ye…" at bounding box center [336, 198] width 261 height 40
select select "min_18"
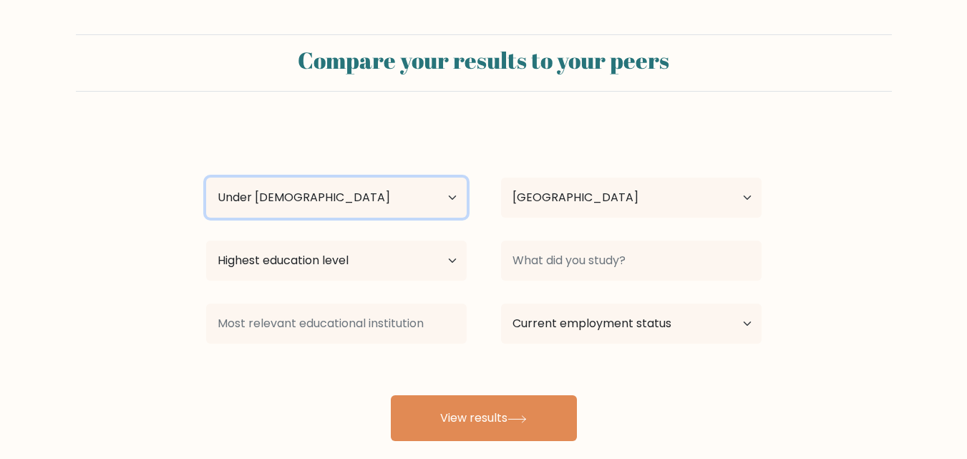
click at [206, 178] on select "Age Under 18 years old 18-24 years old 25-34 years old 35-44 years old 45-54 ye…" at bounding box center [336, 198] width 261 height 40
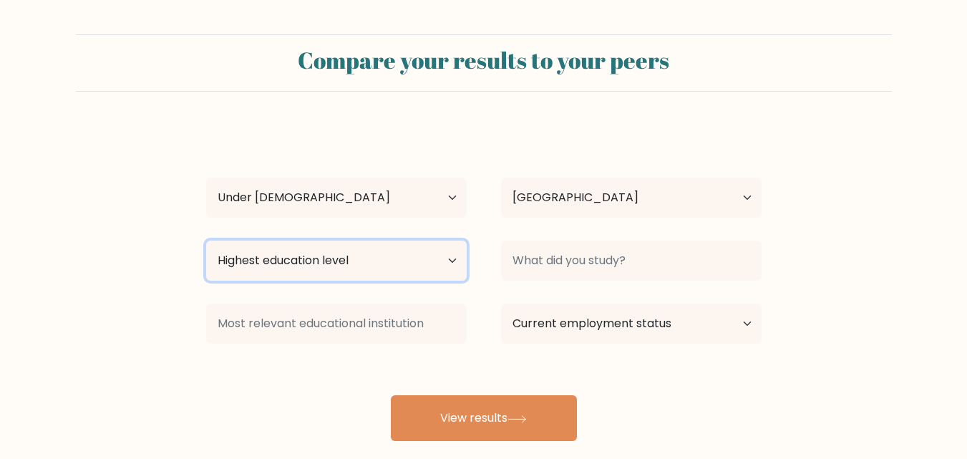
click at [409, 268] on select "Highest education level No schooling Primary Lower Secondary Upper Secondary Oc…" at bounding box center [336, 261] width 261 height 40
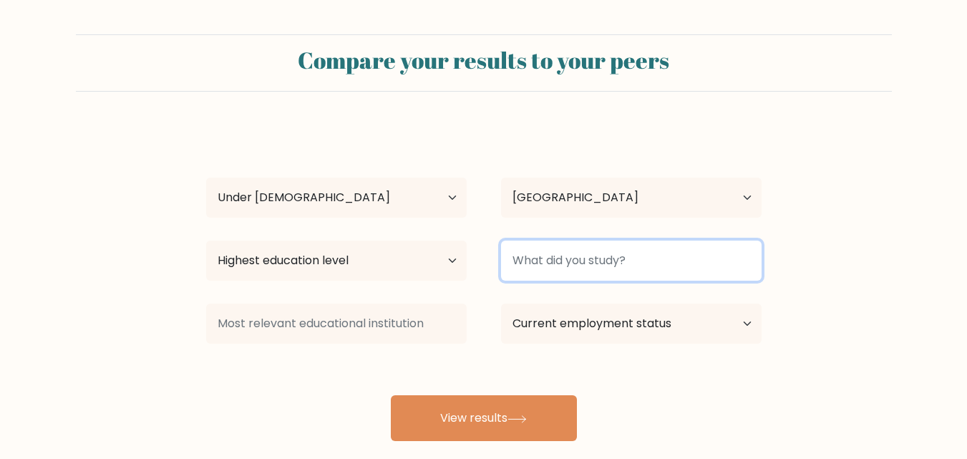
click at [600, 280] on input at bounding box center [631, 261] width 261 height 40
click at [600, 270] on input at bounding box center [631, 261] width 261 height 40
type input "nothing"
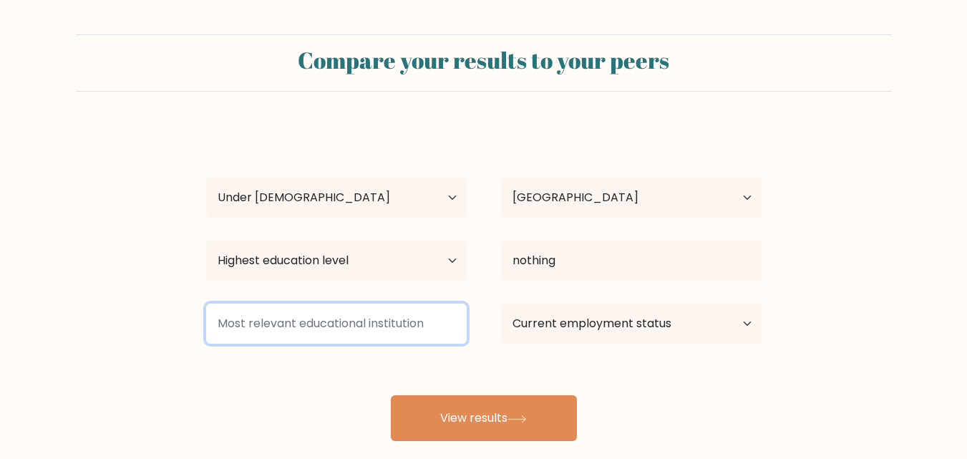
click at [319, 329] on input at bounding box center [336, 324] width 261 height 40
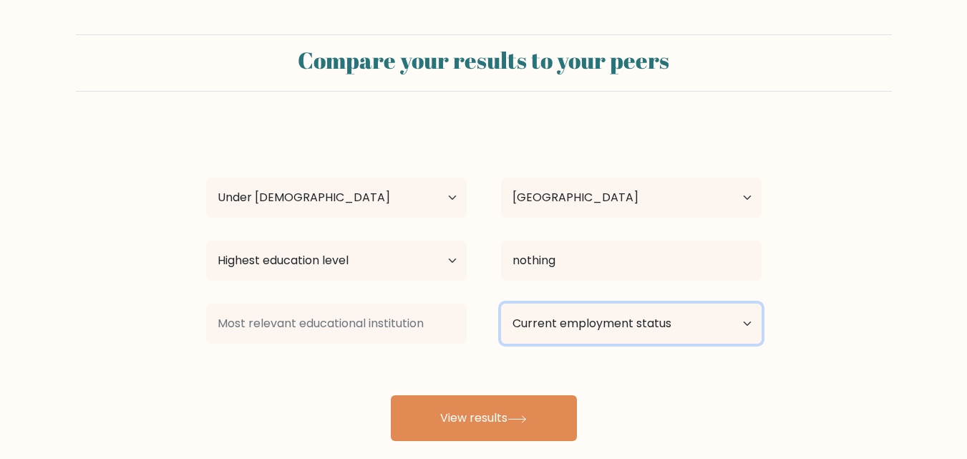
click at [626, 320] on select "Current employment status Employed Student Retired Other / prefer not to answer" at bounding box center [631, 324] width 261 height 40
select select "student"
click at [501, 304] on select "Current employment status Employed Student Retired Other / prefer not to answer" at bounding box center [631, 324] width 261 height 40
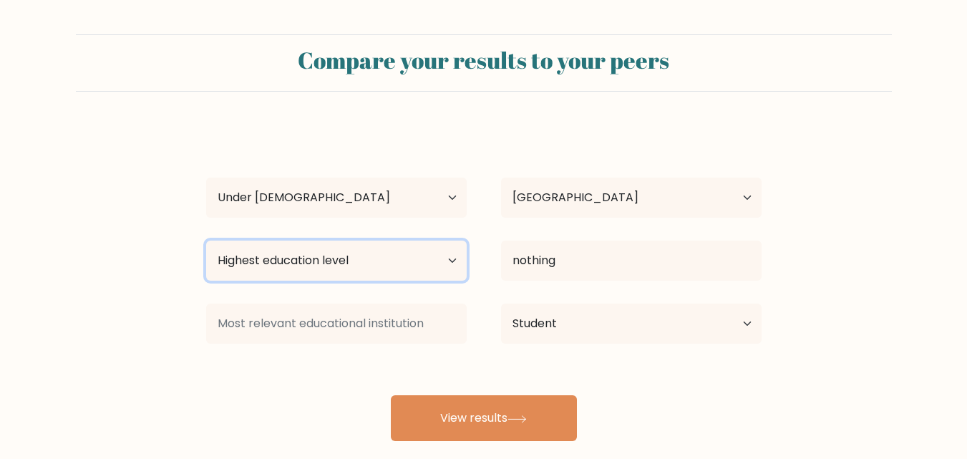
click at [389, 266] on select "Highest education level No schooling Primary Lower Secondary Upper Secondary Oc…" at bounding box center [336, 261] width 261 height 40
select select "upper_secondary"
click at [206, 241] on select "Highest education level No schooling Primary Lower Secondary Upper Secondary Oc…" at bounding box center [336, 261] width 261 height 40
click at [340, 258] on select "Highest education level No schooling Primary Lower Secondary Upper Secondary Oc…" at bounding box center [336, 261] width 261 height 40
click at [206, 241] on select "Highest education level No schooling Primary Lower Secondary Upper Secondary Oc…" at bounding box center [336, 261] width 261 height 40
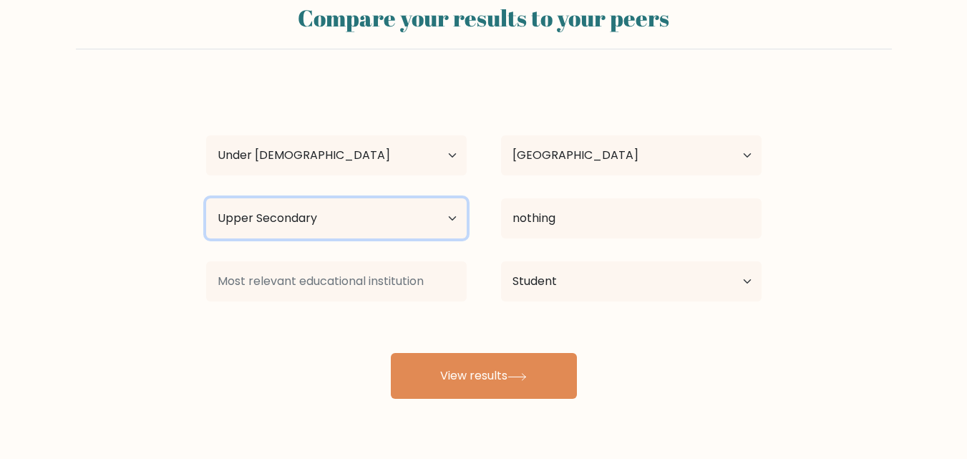
scroll to position [84, 0]
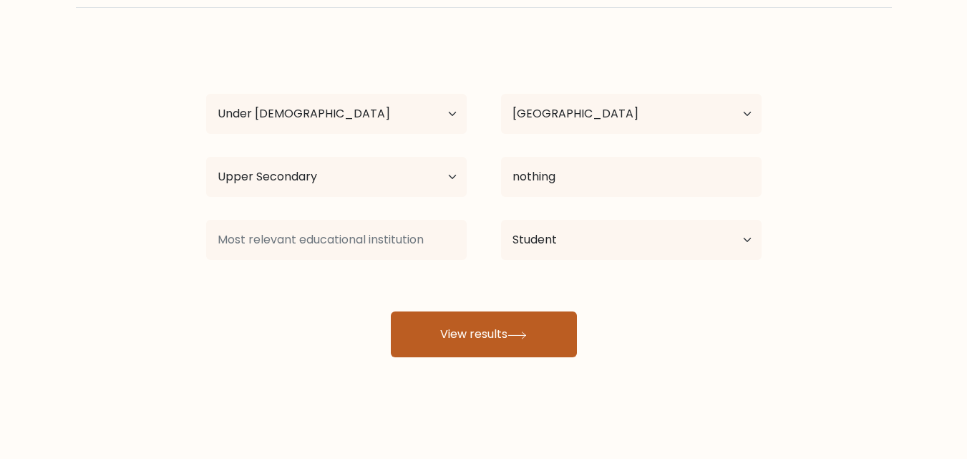
click at [505, 342] on button "View results" at bounding box center [484, 335] width 186 height 46
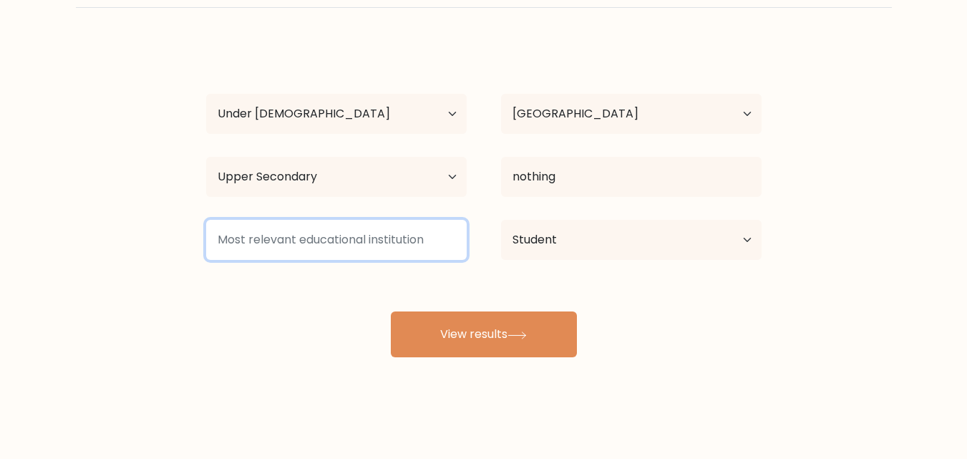
click at [358, 248] on input at bounding box center [336, 240] width 261 height 40
click at [259, 233] on input at bounding box center [336, 240] width 261 height 40
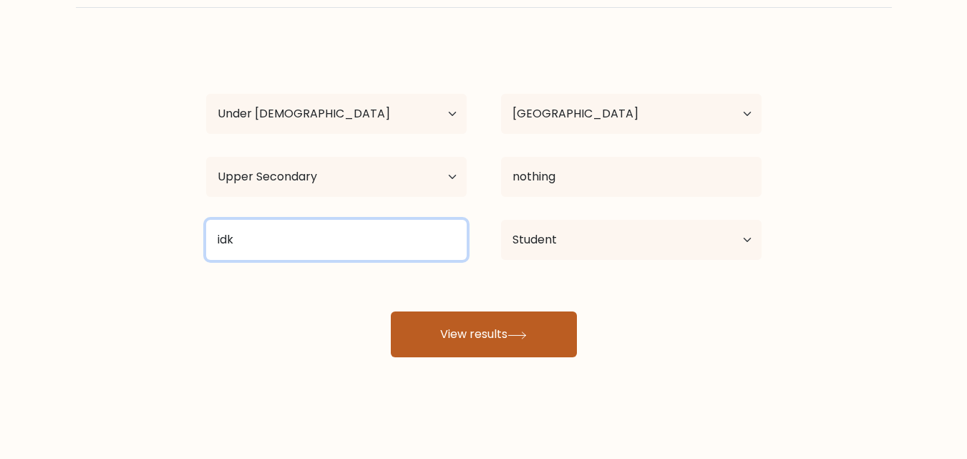
type input "idk"
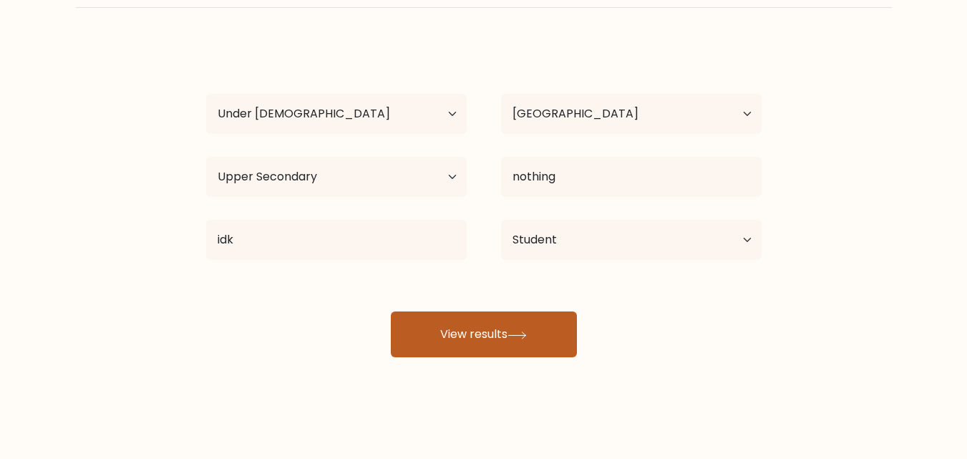
click at [484, 334] on button "View results" at bounding box center [484, 335] width 186 height 46
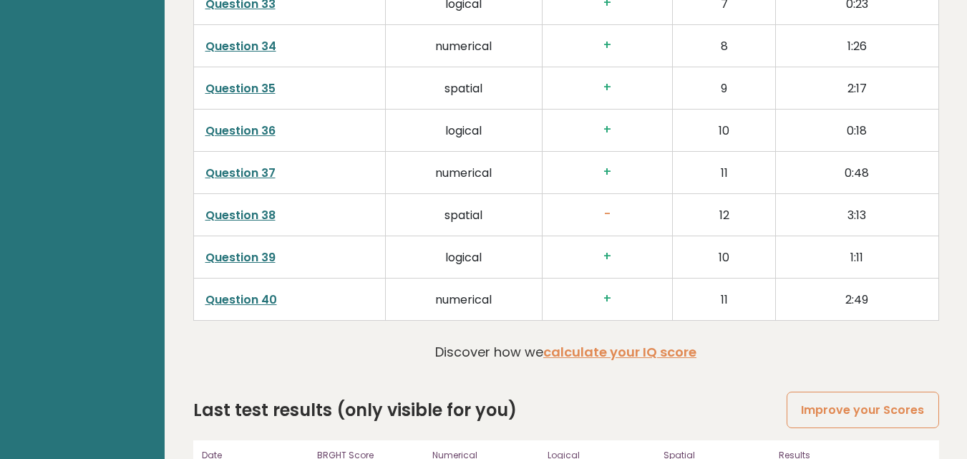
scroll to position [3669, 0]
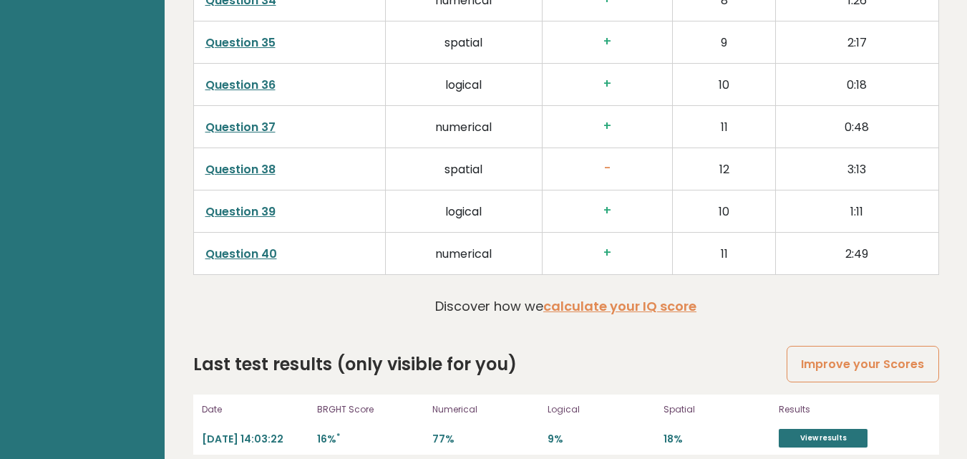
click at [829, 433] on div "Date [DATE] 14:03:22 BRGHT Score 16% * Numerical 77% Logical 9% Spatial 18% Res…" at bounding box center [566, 425] width 746 height 60
click at [829, 429] on link "View results" at bounding box center [823, 438] width 89 height 19
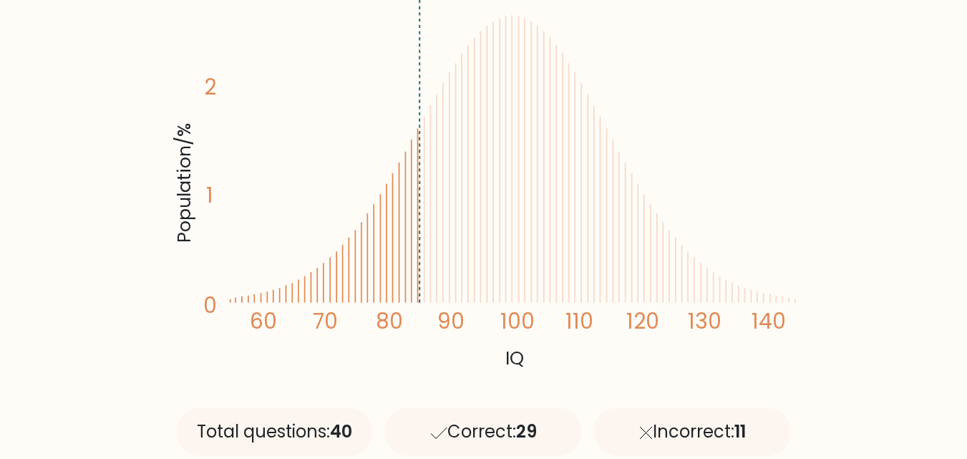
scroll to position [286, 0]
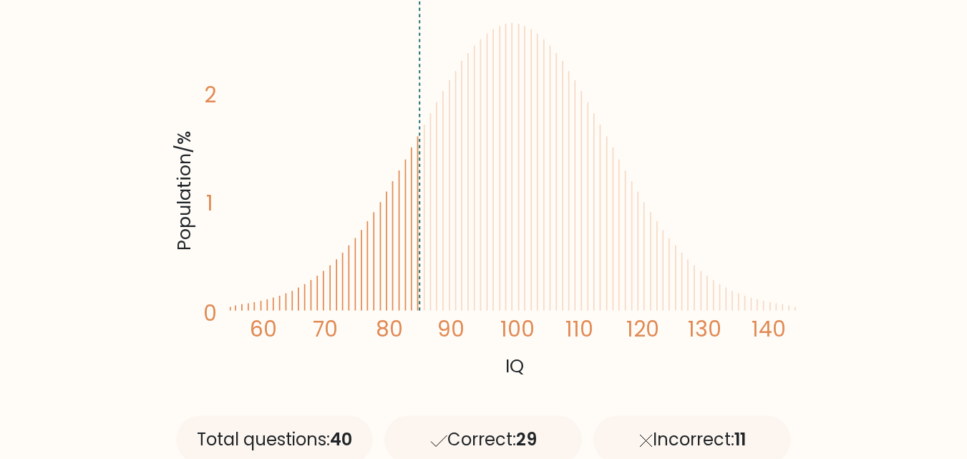
drag, startPoint x: 579, startPoint y: 210, endPoint x: 541, endPoint y: 210, distance: 38.7
click at [541, 210] on icon "Population/% IQ 0 1 2 60 70 80 90 100 110 120 130 140" at bounding box center [483, 187] width 627 height 387
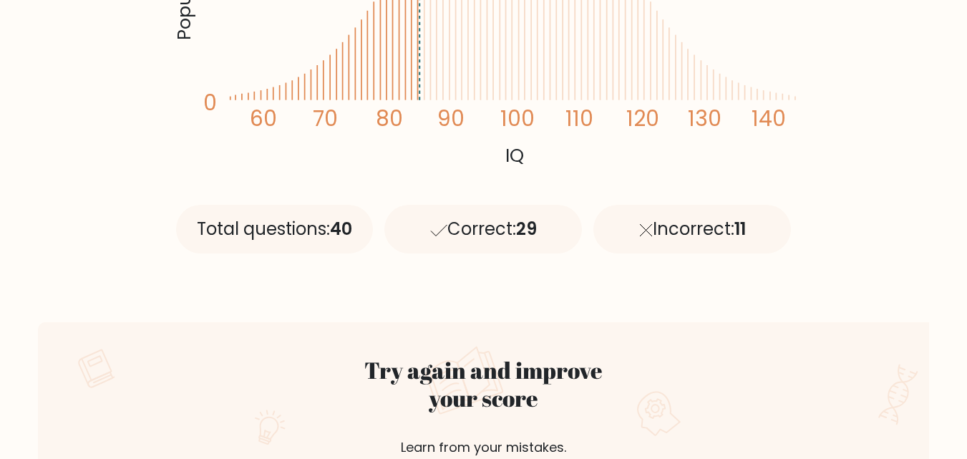
scroll to position [501, 0]
